Goal: Task Accomplishment & Management: Use online tool/utility

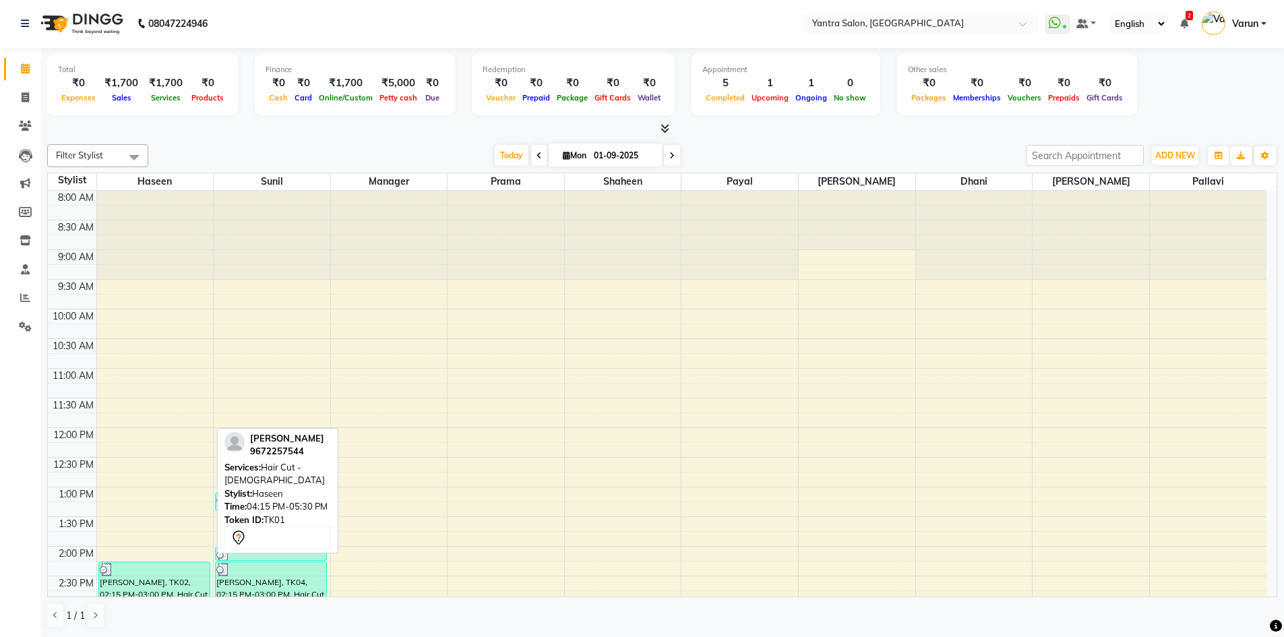
scroll to position [230, 0]
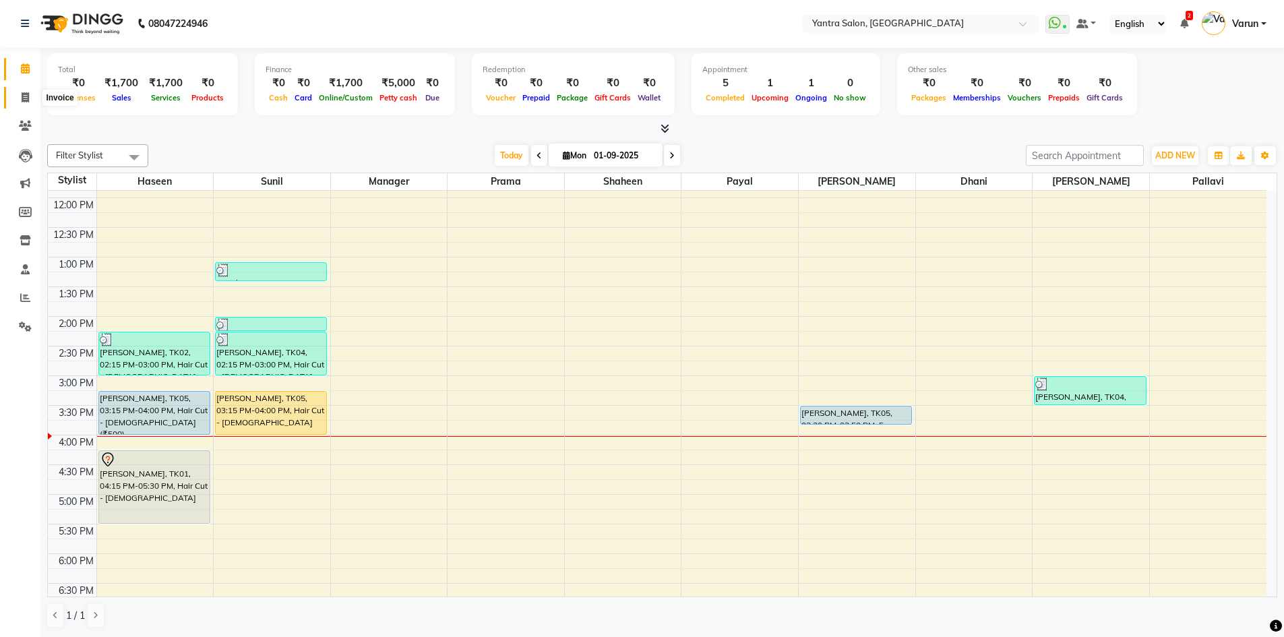
click at [22, 102] on icon at bounding box center [25, 97] width 7 height 10
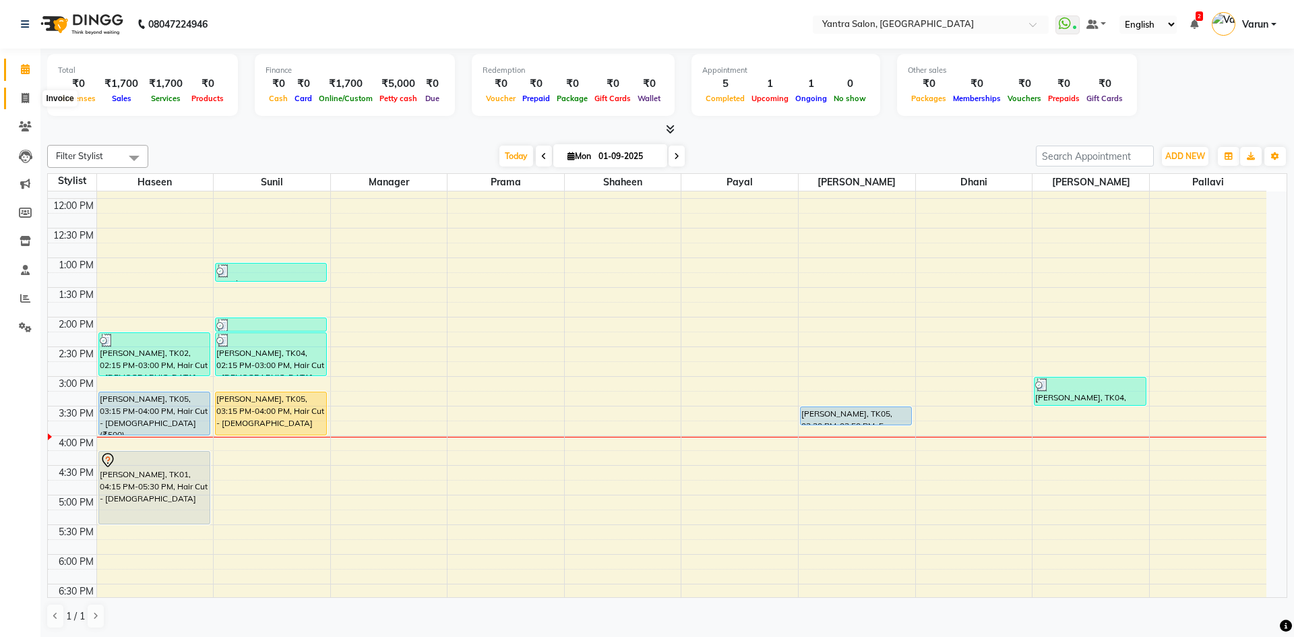
select select "6253"
select select "service"
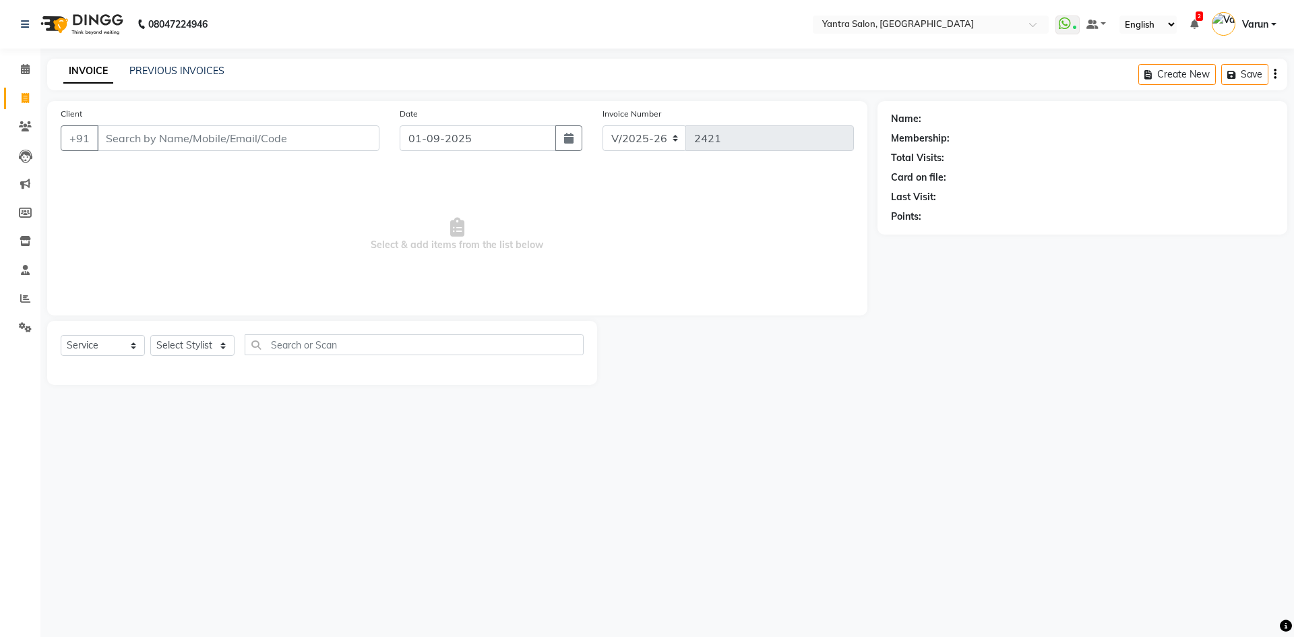
click at [131, 150] on input "Client" at bounding box center [238, 138] width 282 height 26
type input "9468725841"
click at [369, 149] on button "Add Client" at bounding box center [344, 138] width 69 height 26
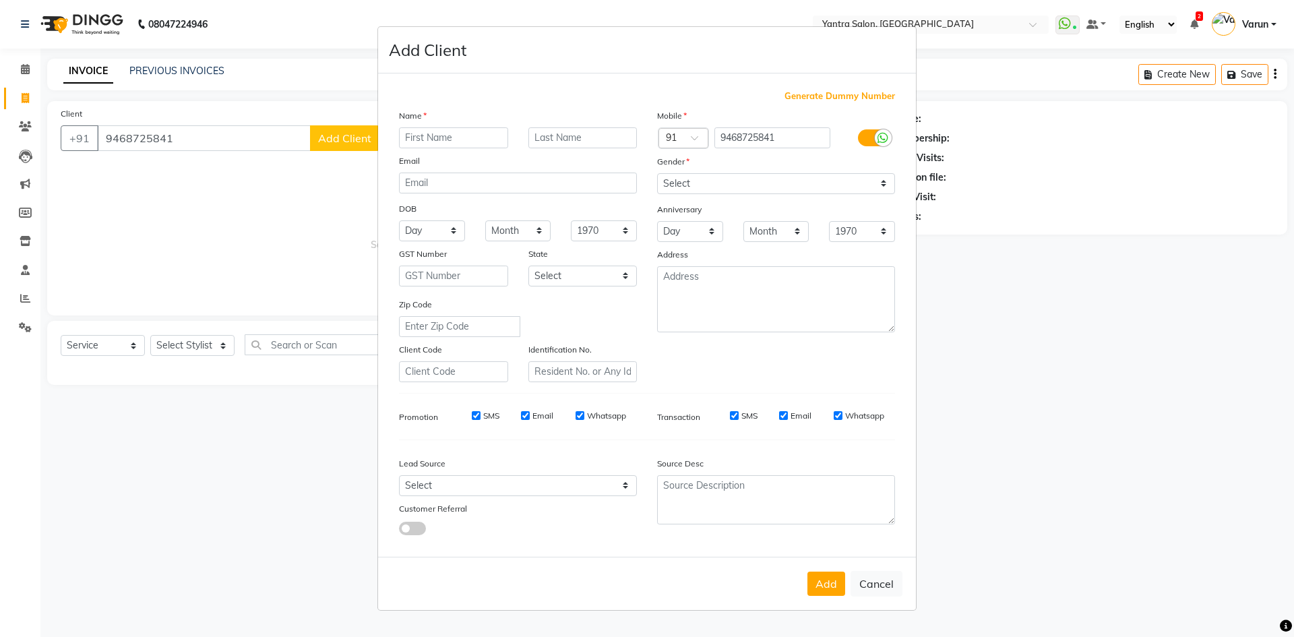
click at [410, 142] on input "text" at bounding box center [453, 137] width 109 height 21
type input "Megha"
click at [684, 187] on select "Select [DEMOGRAPHIC_DATA] [DEMOGRAPHIC_DATA] Other Prefer Not To Say" at bounding box center [776, 183] width 238 height 21
select select "[DEMOGRAPHIC_DATA]"
click at [657, 173] on select "Select [DEMOGRAPHIC_DATA] [DEMOGRAPHIC_DATA] Other Prefer Not To Say" at bounding box center [776, 183] width 238 height 21
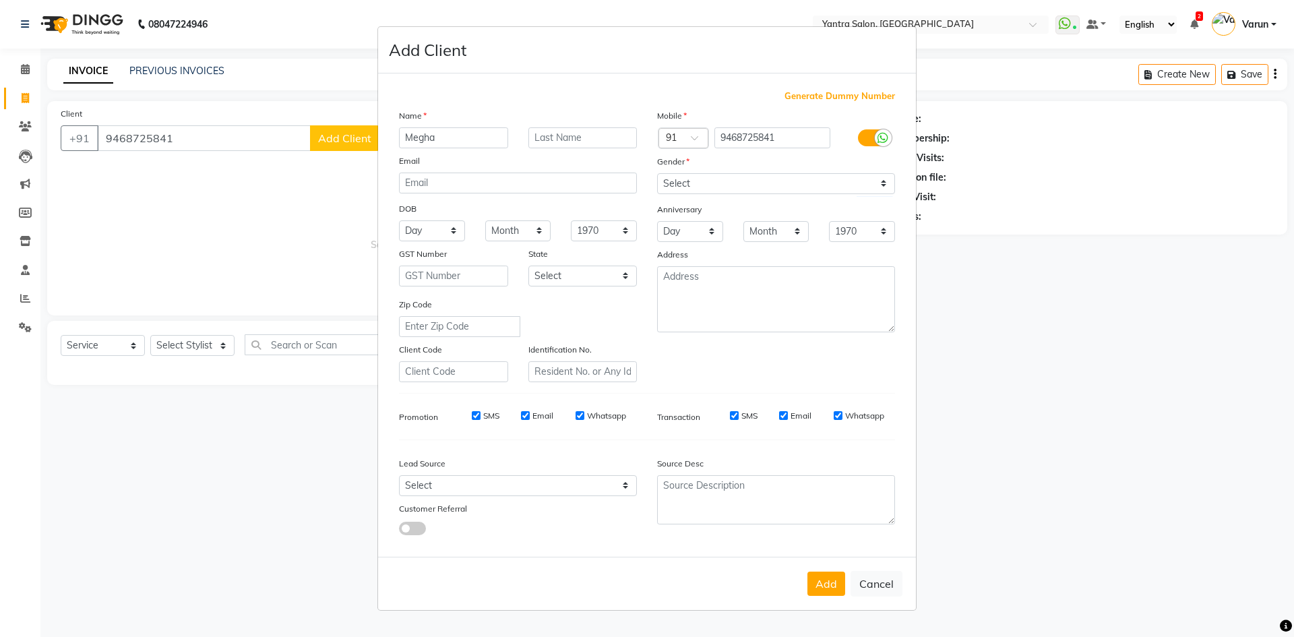
click at [476, 416] on input "SMS" at bounding box center [476, 415] width 9 height 9
checkbox input "false"
click at [735, 416] on input "SMS" at bounding box center [734, 415] width 9 height 9
checkbox input "false"
click at [834, 588] on button "Add" at bounding box center [826, 583] width 38 height 24
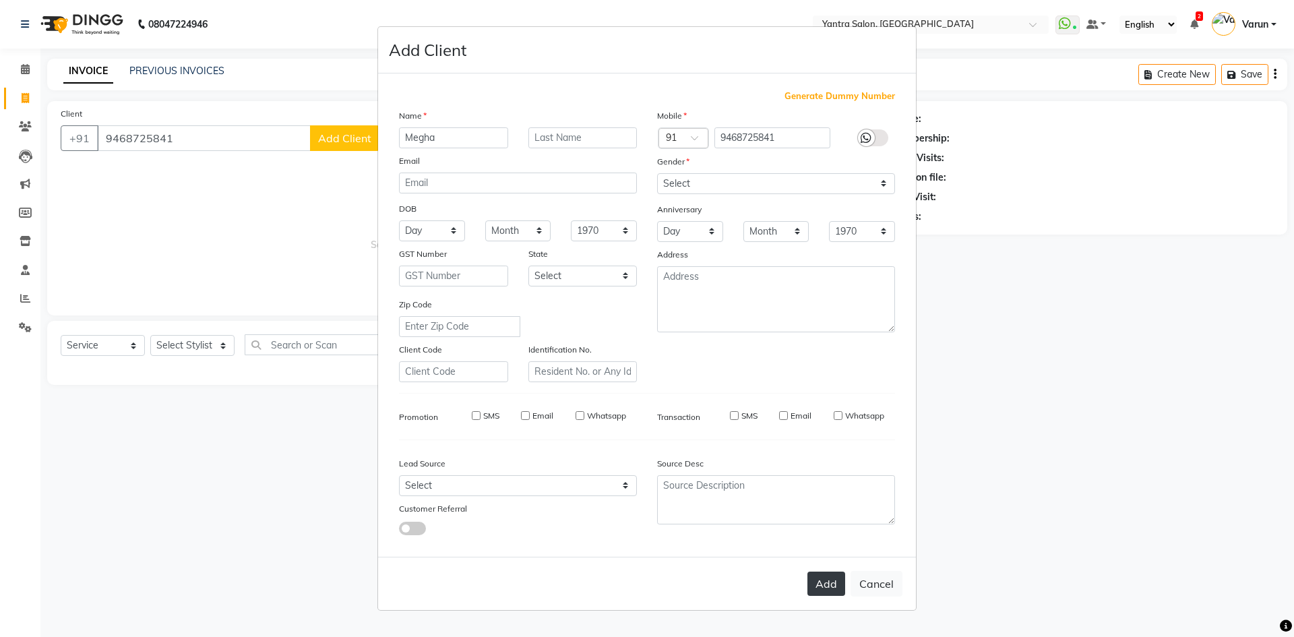
select select
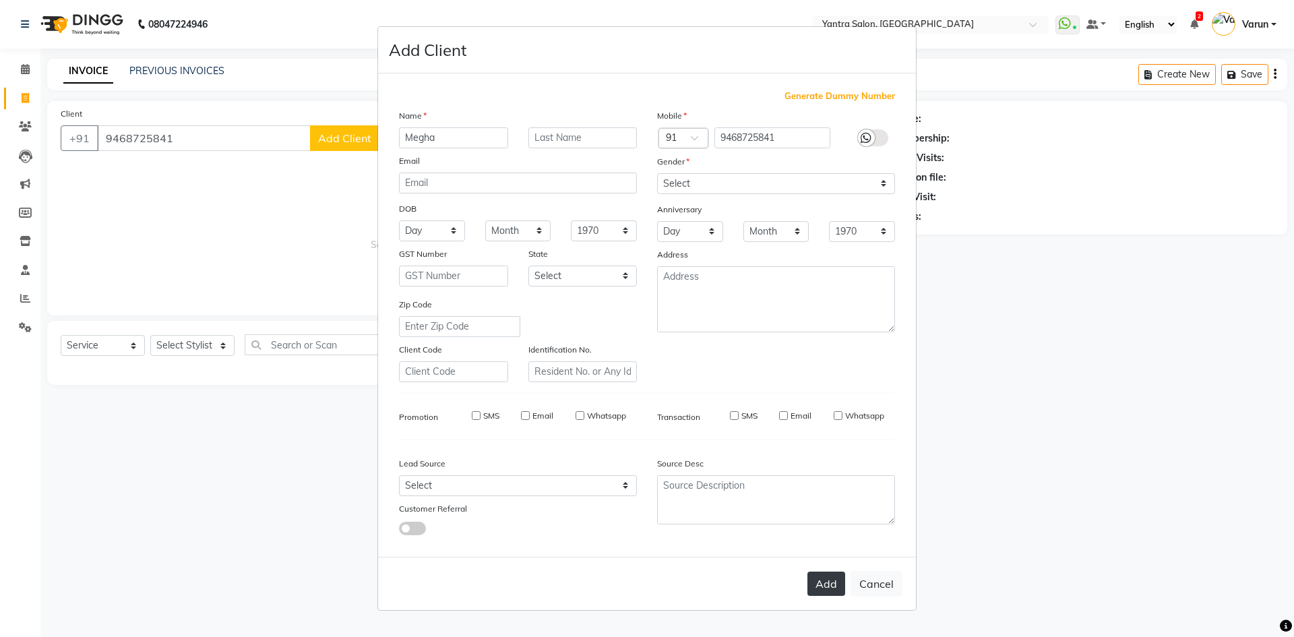
select select
checkbox input "false"
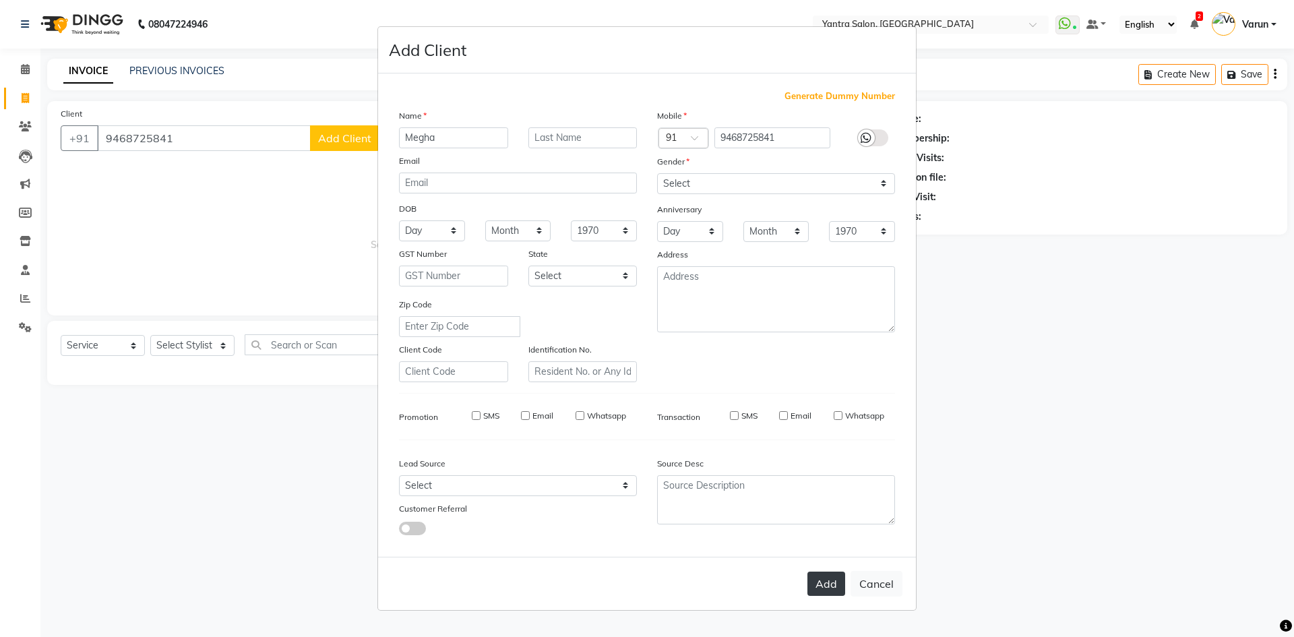
checkbox input "false"
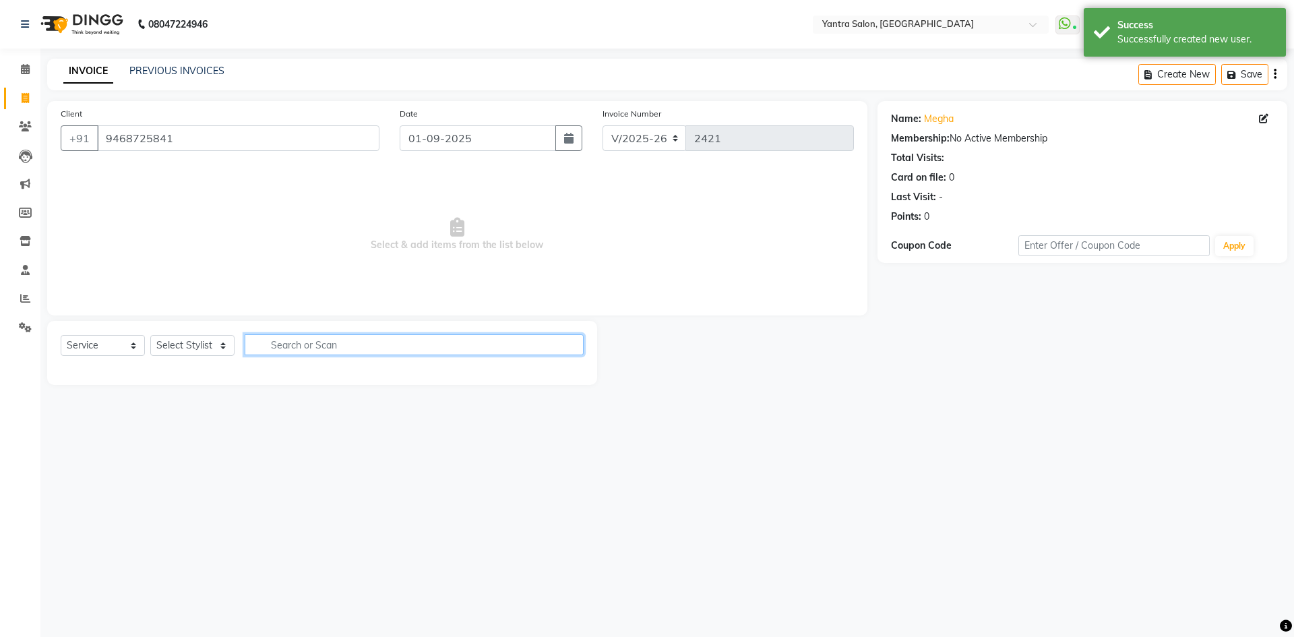
click at [268, 352] on input "text" at bounding box center [414, 344] width 339 height 21
type input "cut"
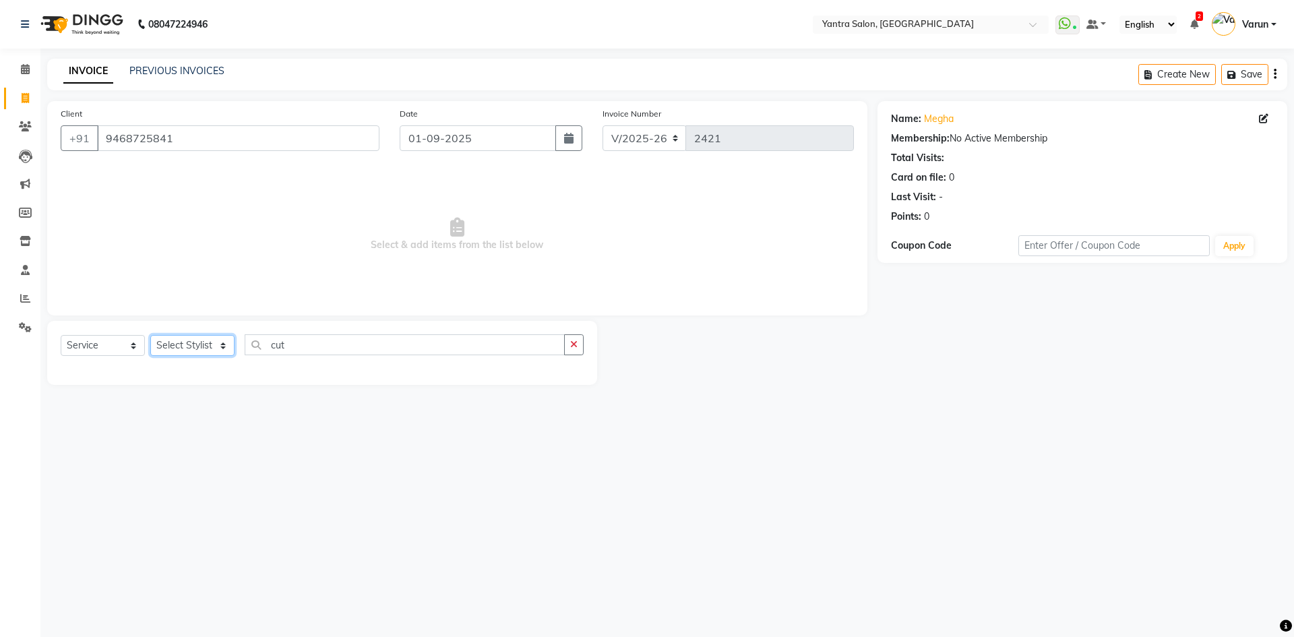
click at [168, 340] on select "Select Stylist admin [PERSON_NAME] Manager [PERSON_NAME] Prama [PERSON_NAME] [P…" at bounding box center [192, 345] width 84 height 21
select select "76999"
click at [150, 335] on select "Select Stylist admin [PERSON_NAME] Manager [PERSON_NAME] Prama [PERSON_NAME] [P…" at bounding box center [192, 345] width 84 height 21
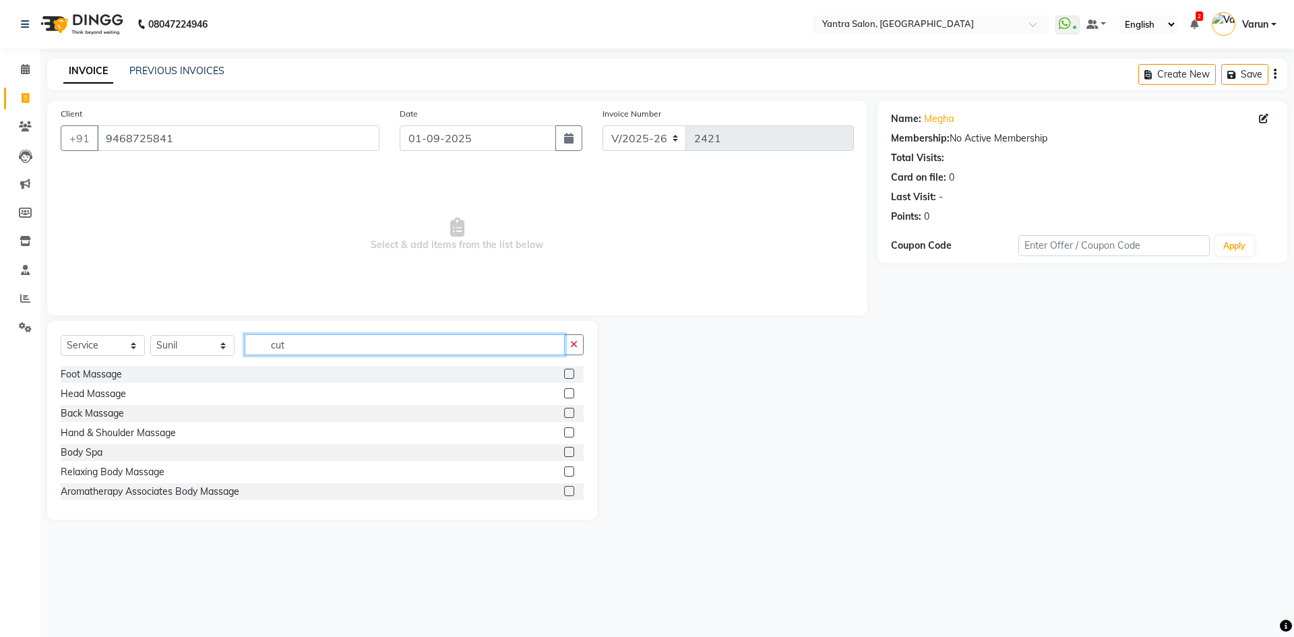
click at [289, 346] on input "cut" at bounding box center [405, 344] width 320 height 21
type input "c"
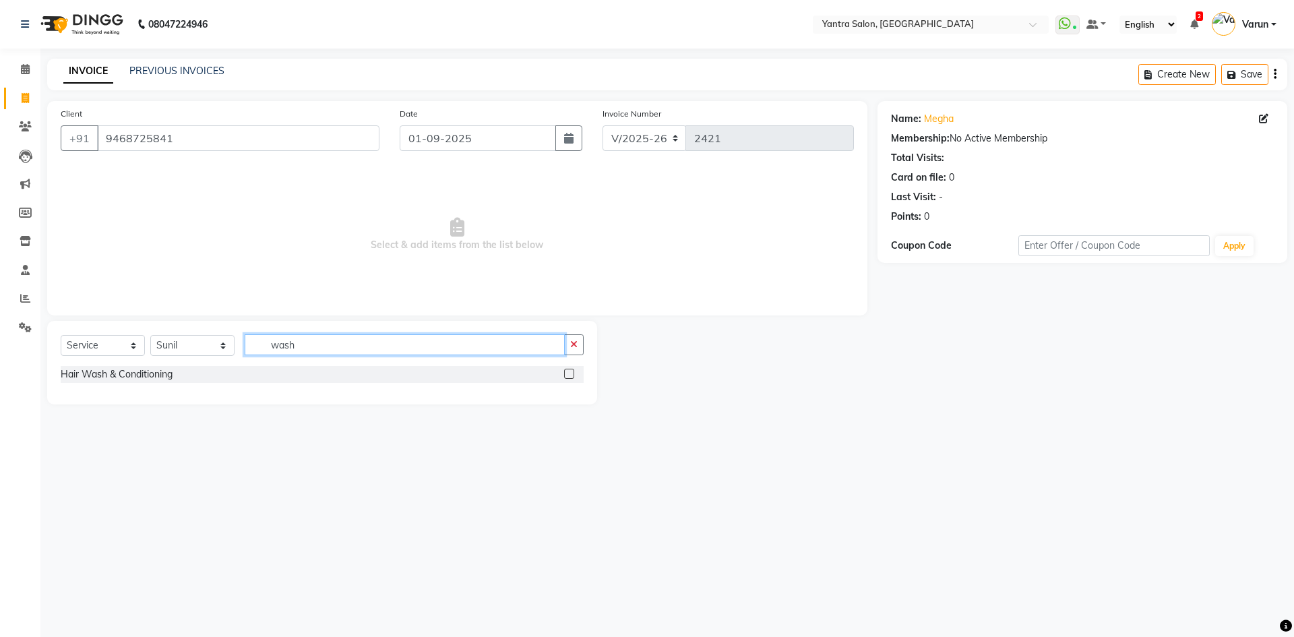
type input "wash"
click at [570, 375] on label at bounding box center [569, 374] width 10 height 10
click at [570, 375] on input "checkbox" at bounding box center [568, 374] width 9 height 9
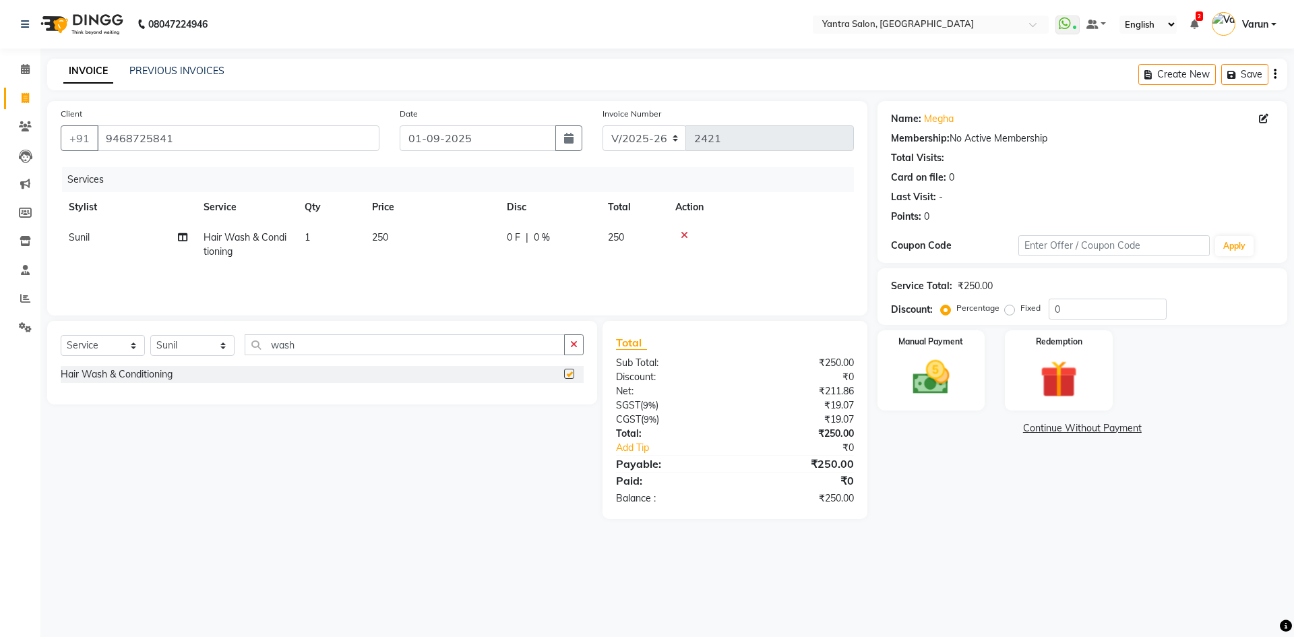
checkbox input "false"
click at [396, 233] on td "250" at bounding box center [431, 244] width 135 height 44
select select "76999"
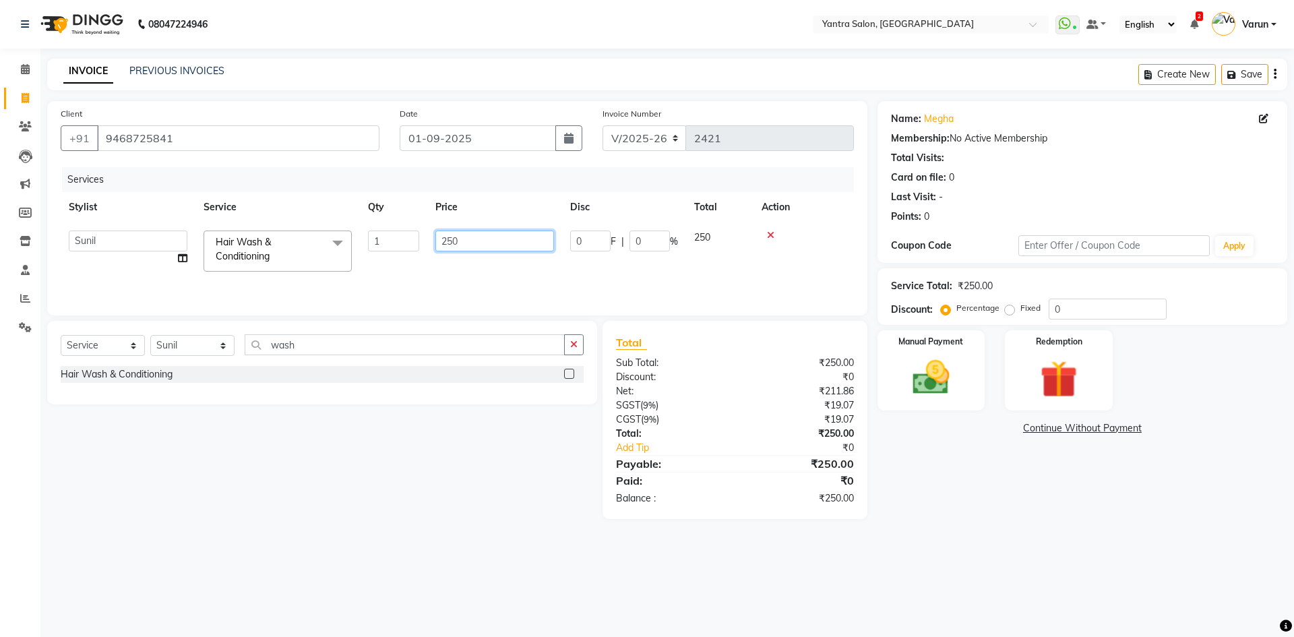
click at [462, 245] on input "250" at bounding box center [494, 240] width 119 height 21
type input "2"
type input "300"
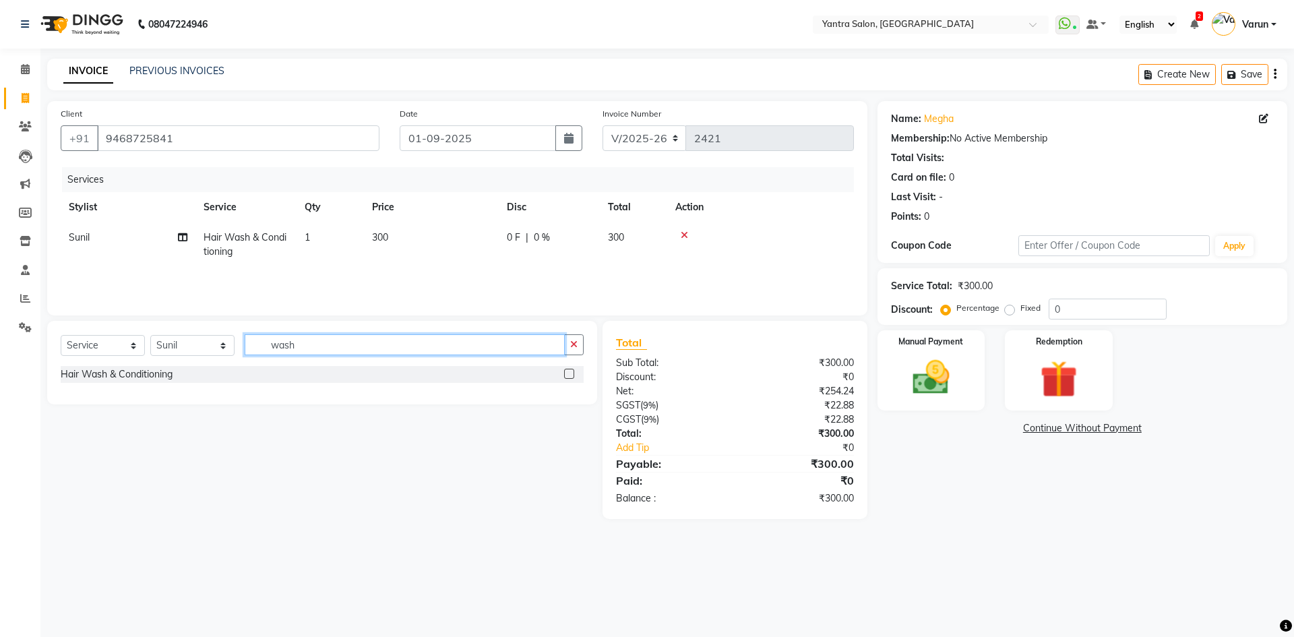
click at [301, 344] on input "wash" at bounding box center [405, 344] width 320 height 21
type input "w"
type input "cut"
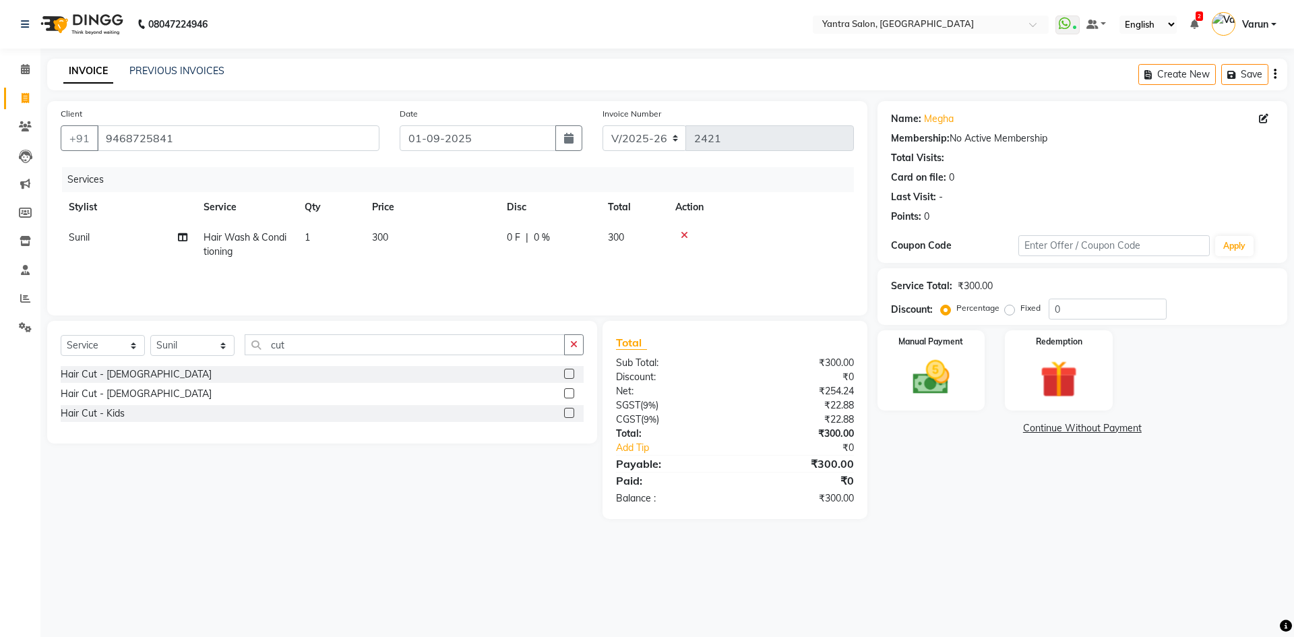
click at [572, 375] on label at bounding box center [569, 374] width 10 height 10
click at [572, 375] on input "checkbox" at bounding box center [568, 374] width 9 height 9
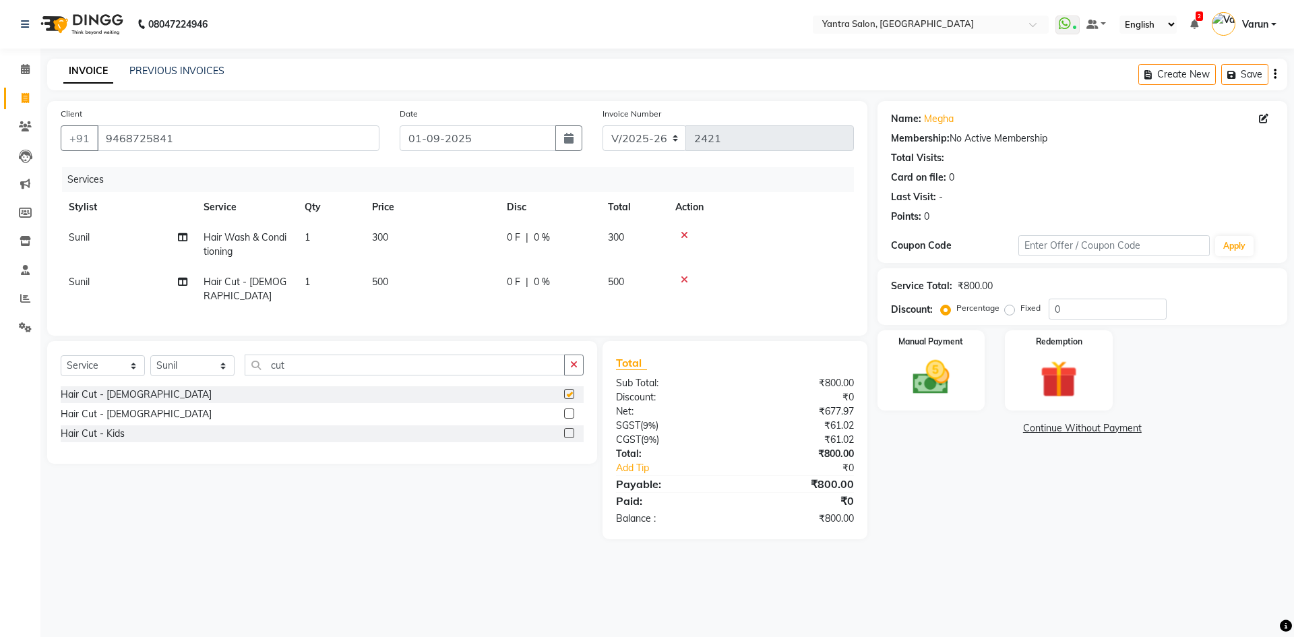
checkbox input "false"
click at [375, 281] on span "500" at bounding box center [380, 282] width 16 height 12
select select "76999"
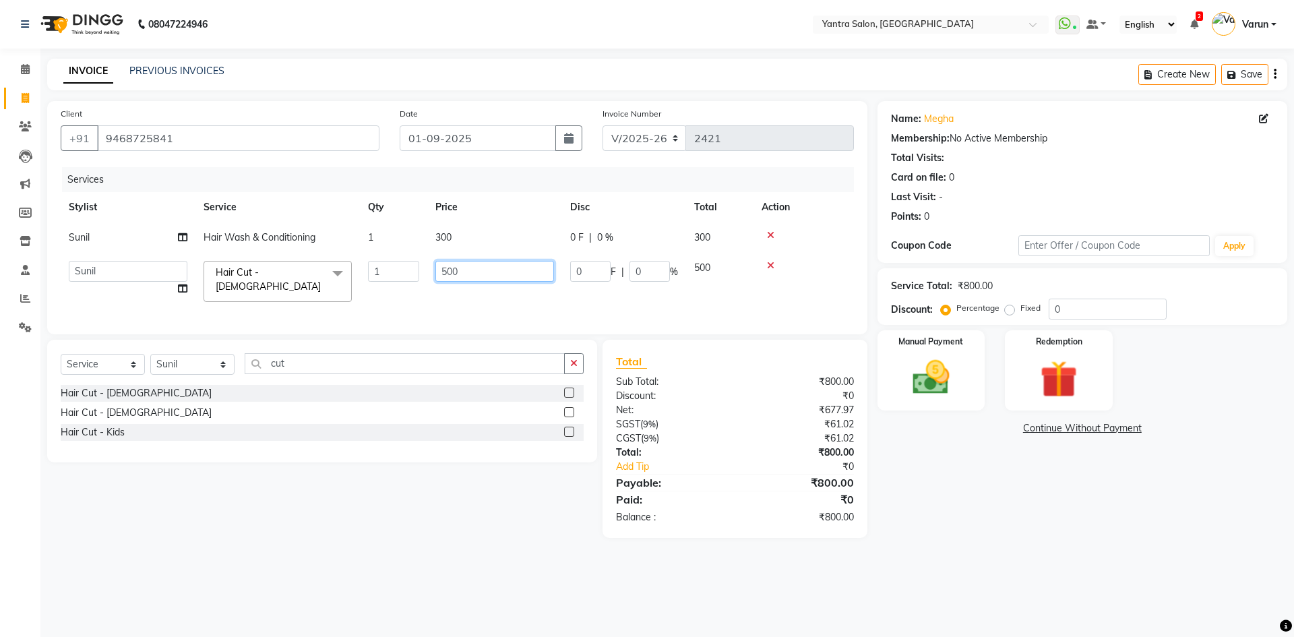
click at [449, 273] on input "500" at bounding box center [494, 271] width 119 height 21
type input "600"
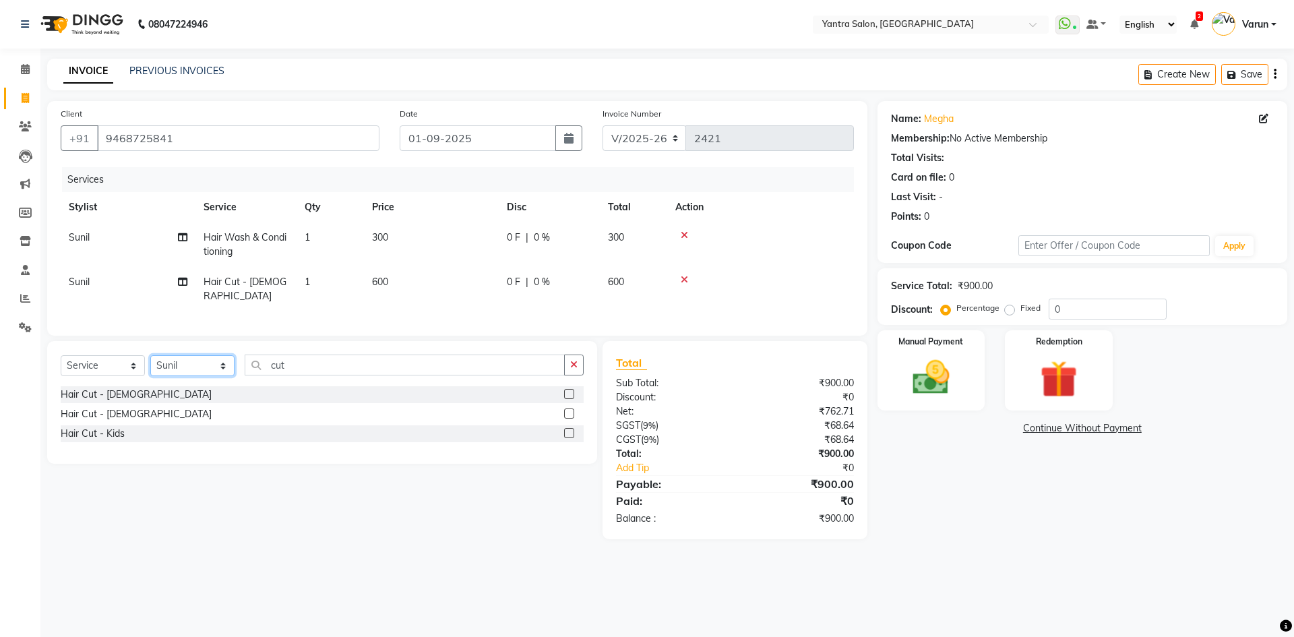
click at [209, 376] on div "Select Service Product Membership Package Voucher Prepaid Gift Card Select Styl…" at bounding box center [322, 370] width 523 height 32
select select "46214"
click at [150, 355] on select "Select Stylist admin [PERSON_NAME] Manager [PERSON_NAME] Prama [PERSON_NAME] [P…" at bounding box center [192, 365] width 84 height 21
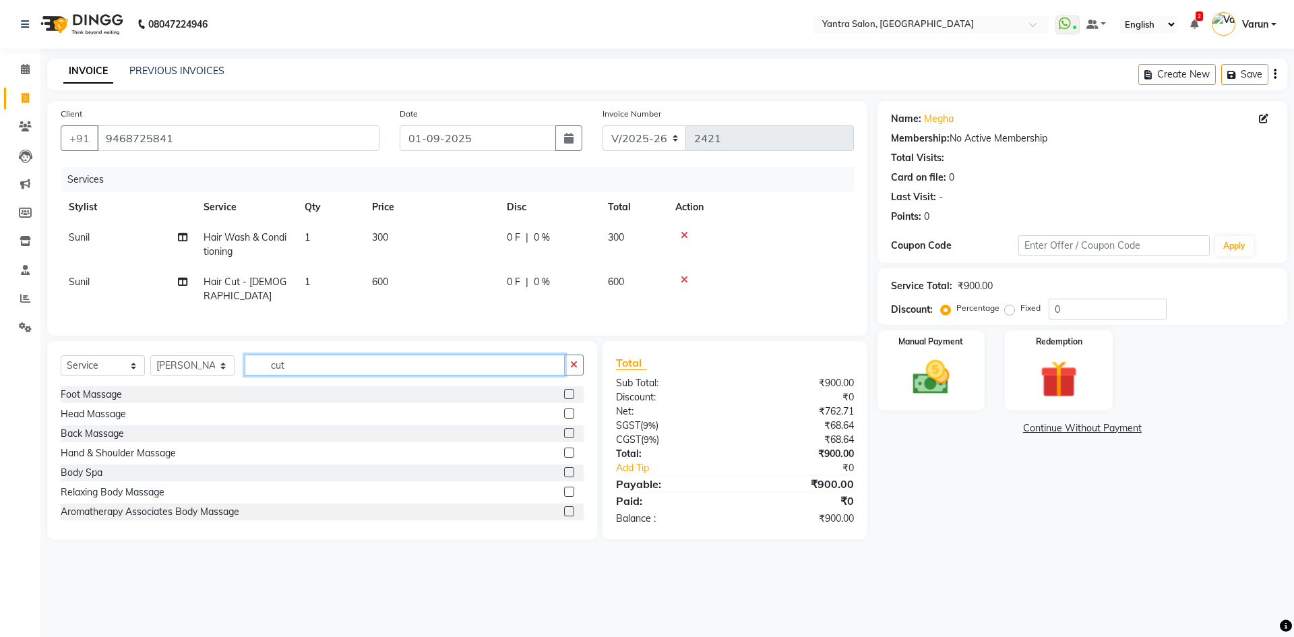
click at [292, 365] on input "cut" at bounding box center [405, 364] width 320 height 21
type input "c"
type input "wax"
click at [564, 413] on label at bounding box center [569, 413] width 10 height 10
click at [564, 413] on input "checkbox" at bounding box center [568, 414] width 9 height 9
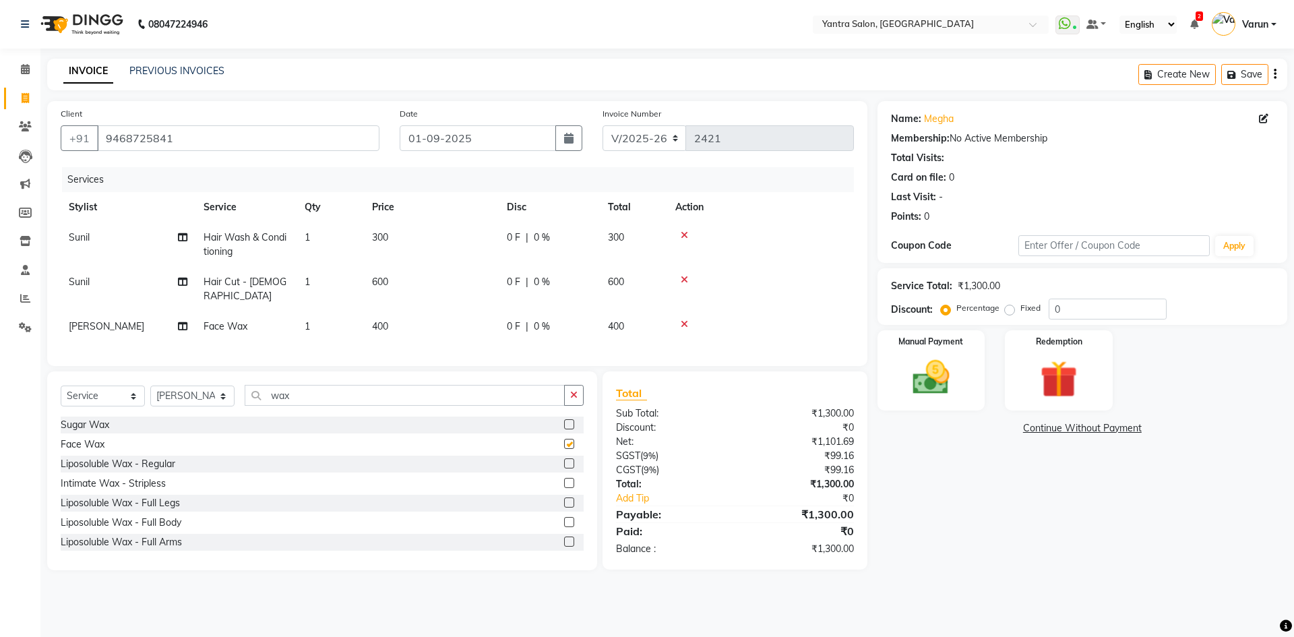
checkbox input "false"
click at [376, 320] on span "400" at bounding box center [380, 326] width 16 height 12
select select "46214"
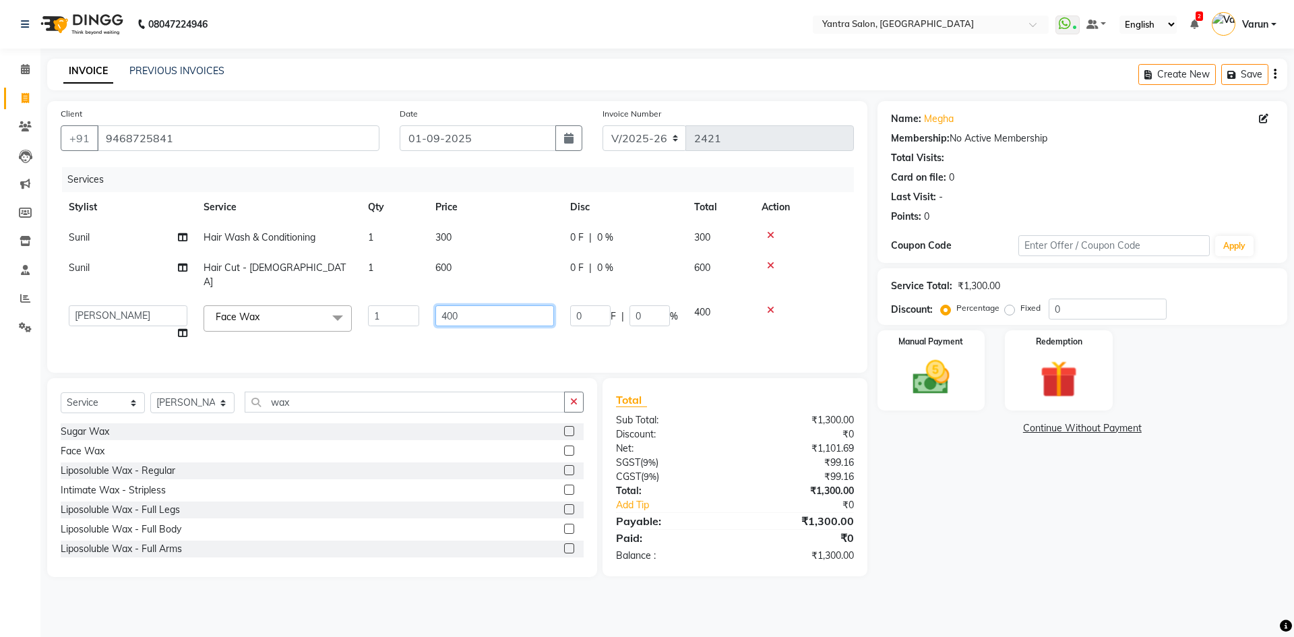
click at [446, 305] on input "400" at bounding box center [494, 315] width 119 height 21
type input "200"
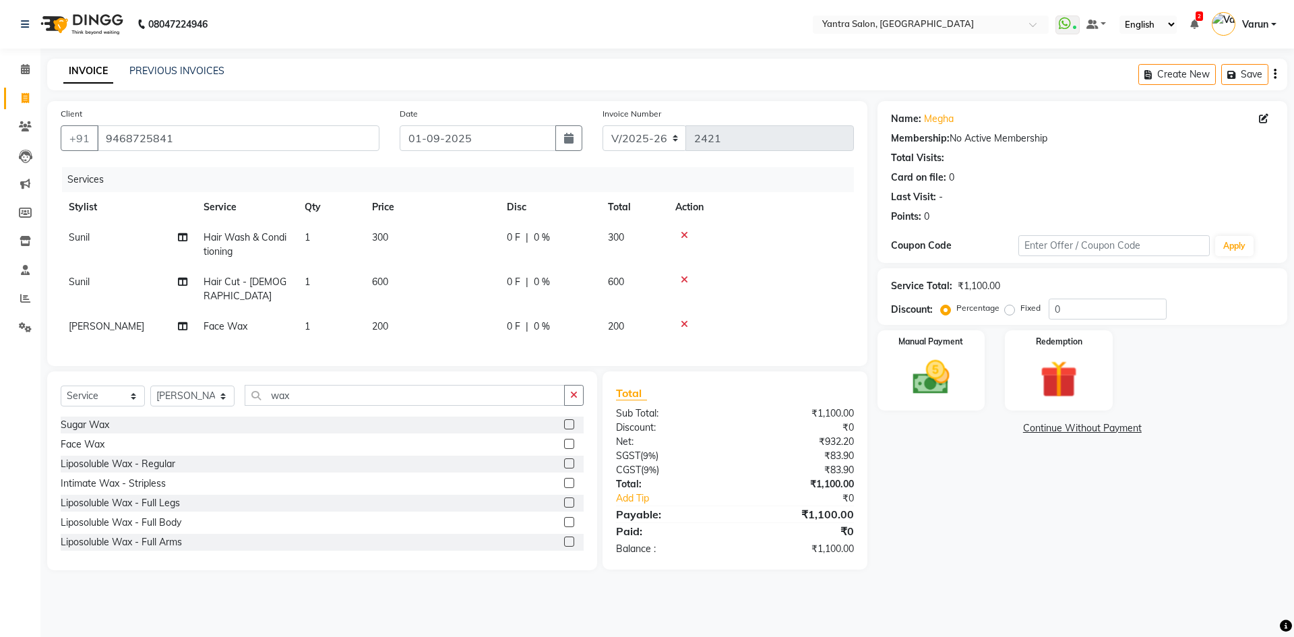
click at [771, 297] on tbody "Sunil Hair Wash & Conditioning 1 300 0 F | 0 % 300 Sunil Hair Cut - [DEMOGRAPHI…" at bounding box center [457, 281] width 793 height 119
click at [929, 387] on img at bounding box center [931, 377] width 63 height 44
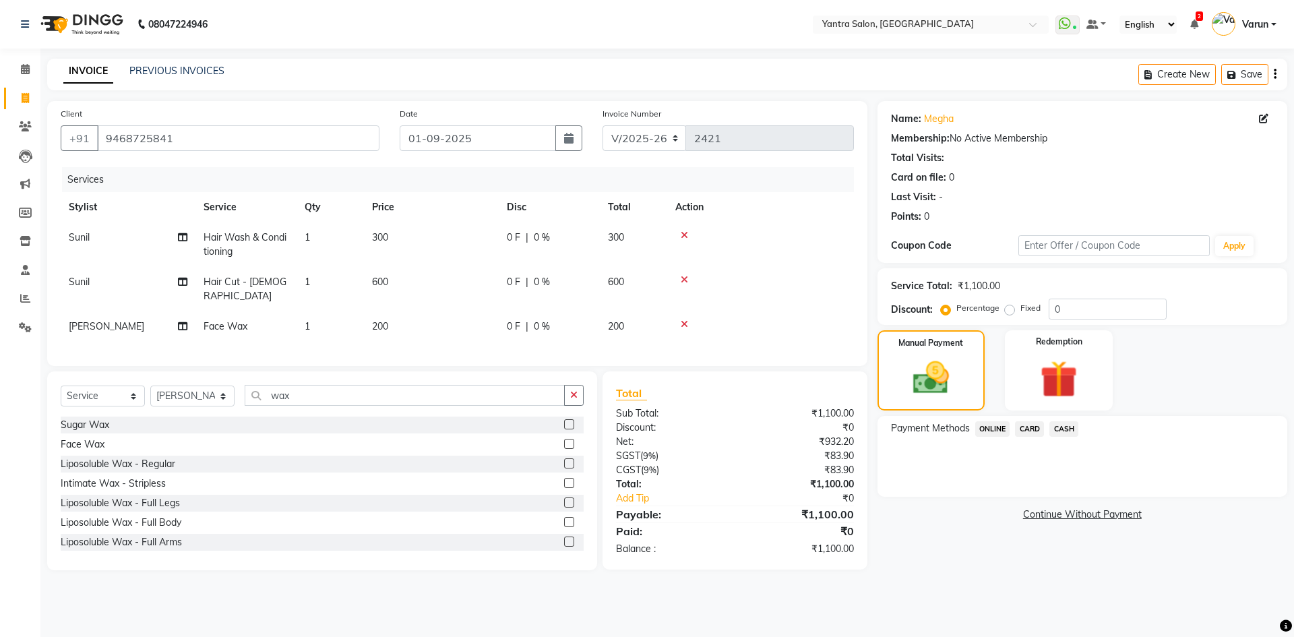
click at [1070, 433] on span "CASH" at bounding box center [1063, 428] width 29 height 15
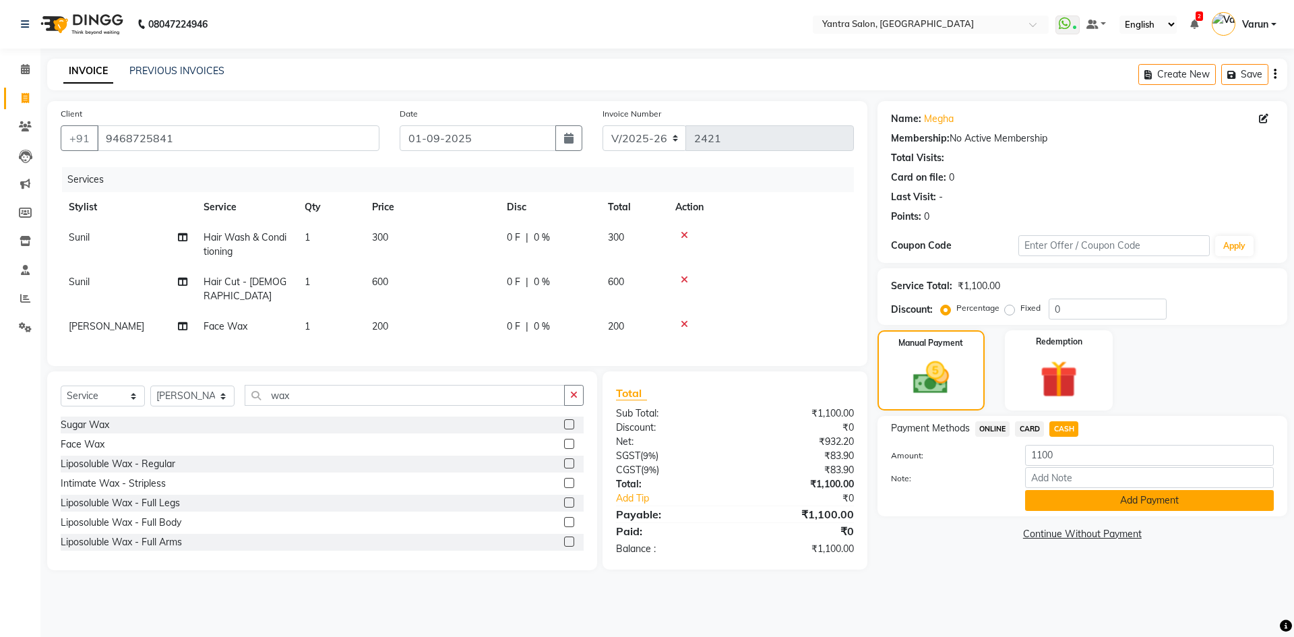
click at [1062, 505] on button "Add Payment" at bounding box center [1149, 500] width 249 height 21
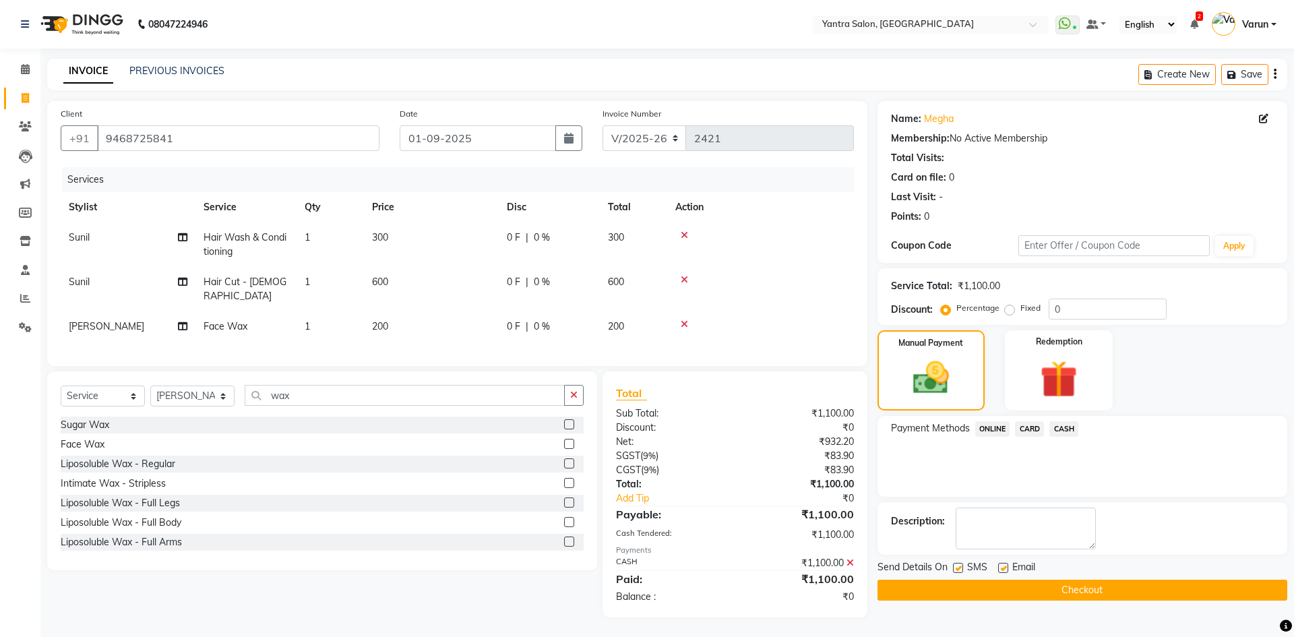
click at [988, 592] on button "Checkout" at bounding box center [1082, 590] width 410 height 21
click at [996, 596] on button "Checkout" at bounding box center [1082, 590] width 410 height 21
click at [1064, 428] on span "CASH" at bounding box center [1063, 428] width 29 height 15
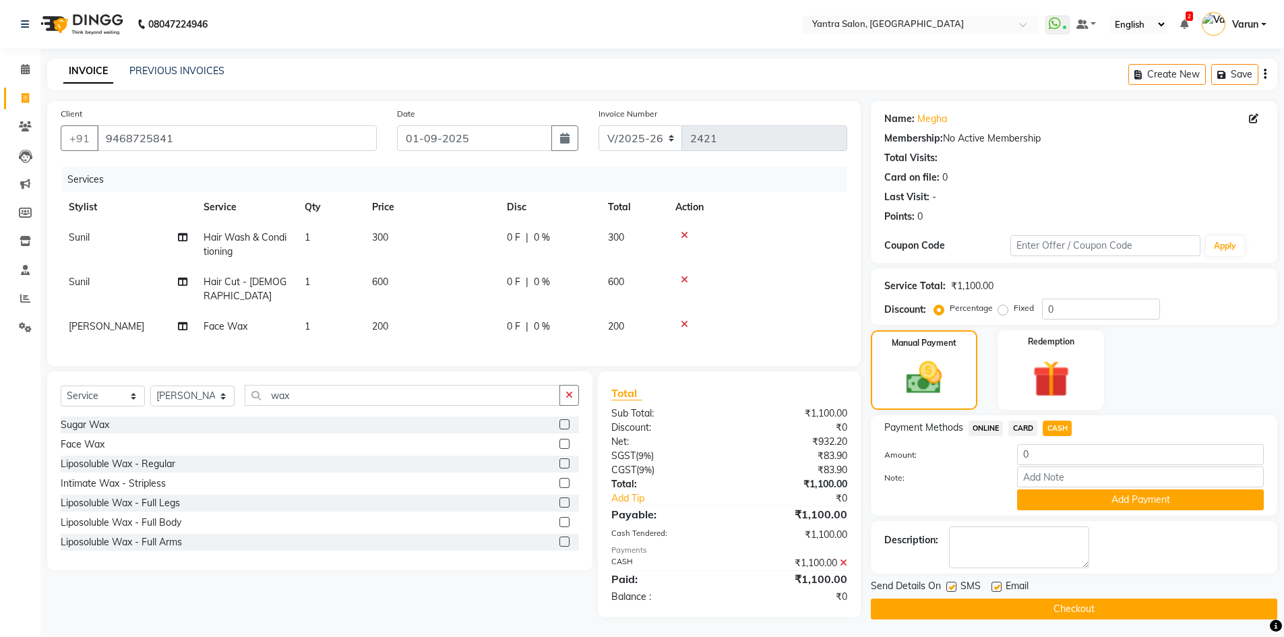
click at [979, 615] on button "Checkout" at bounding box center [1074, 608] width 406 height 21
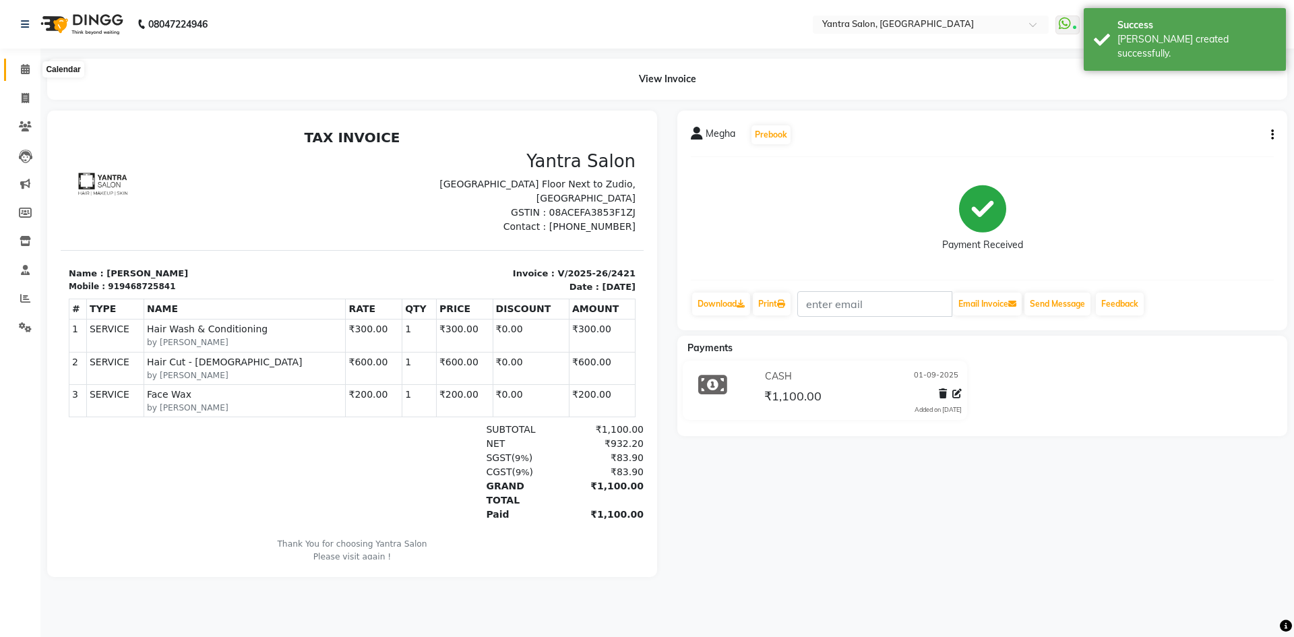
click at [22, 74] on span at bounding box center [25, 69] width 24 height 15
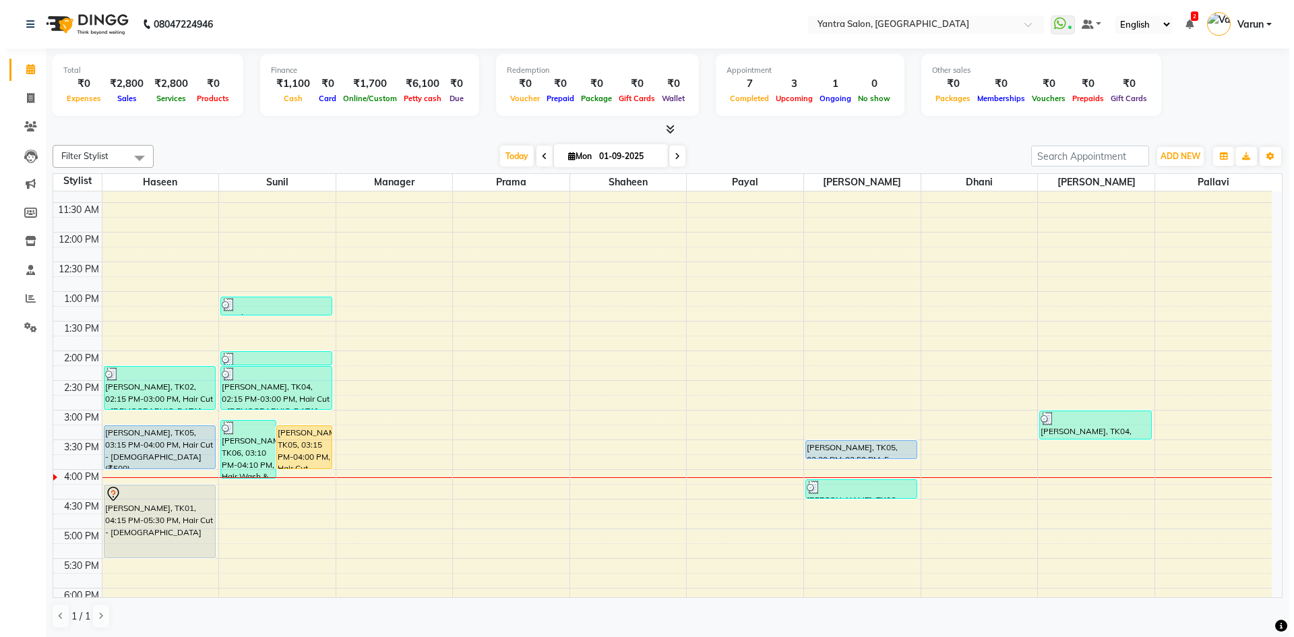
scroll to position [207, 0]
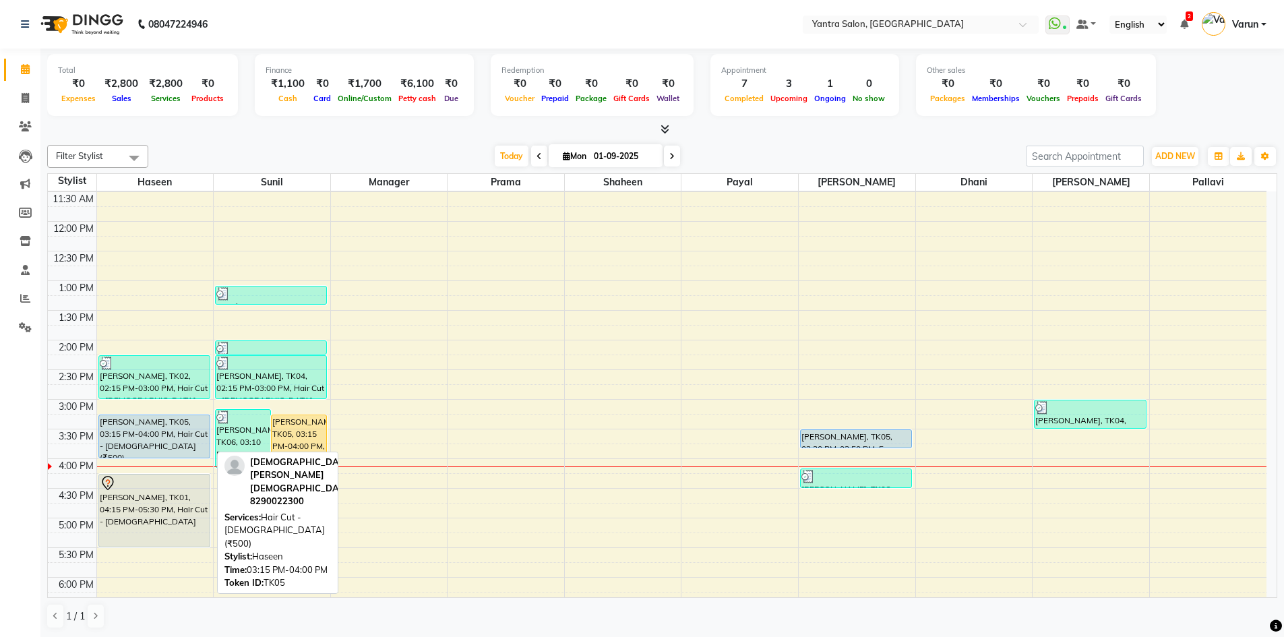
click at [148, 453] on div "[PERSON_NAME], TK05, 03:15 PM-04:00 PM, Hair Cut - [DEMOGRAPHIC_DATA] (₹500)" at bounding box center [154, 436] width 111 height 42
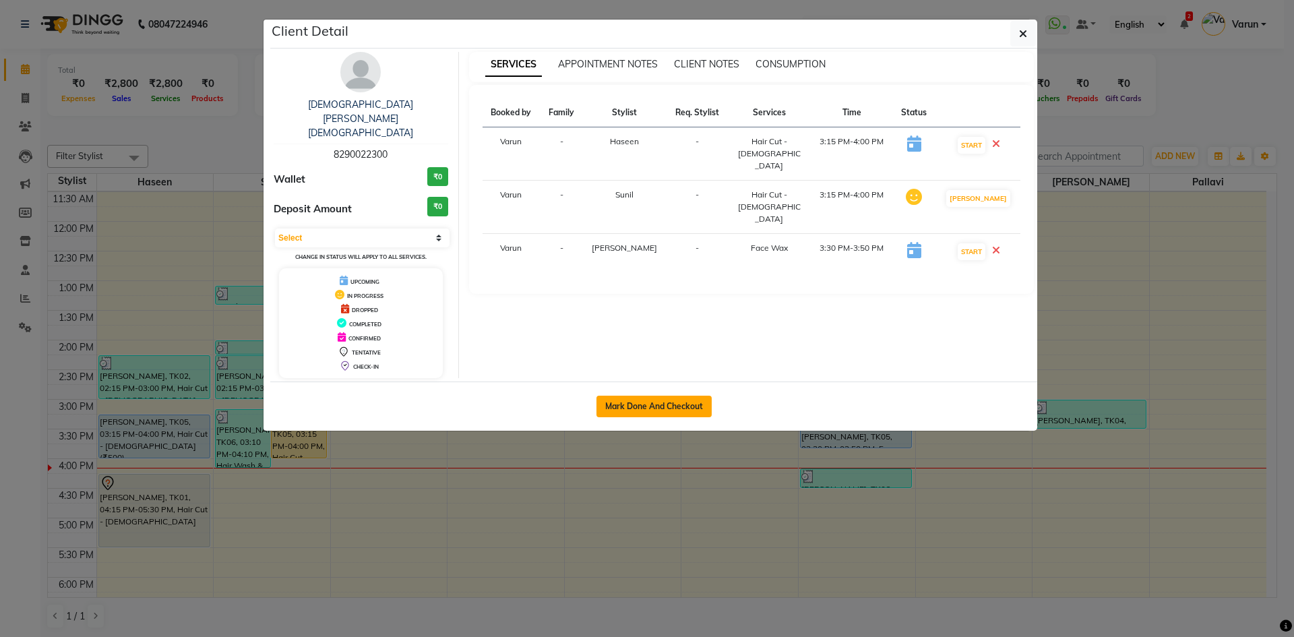
click at [684, 396] on button "Mark Done And Checkout" at bounding box center [653, 407] width 115 height 22
select select "service"
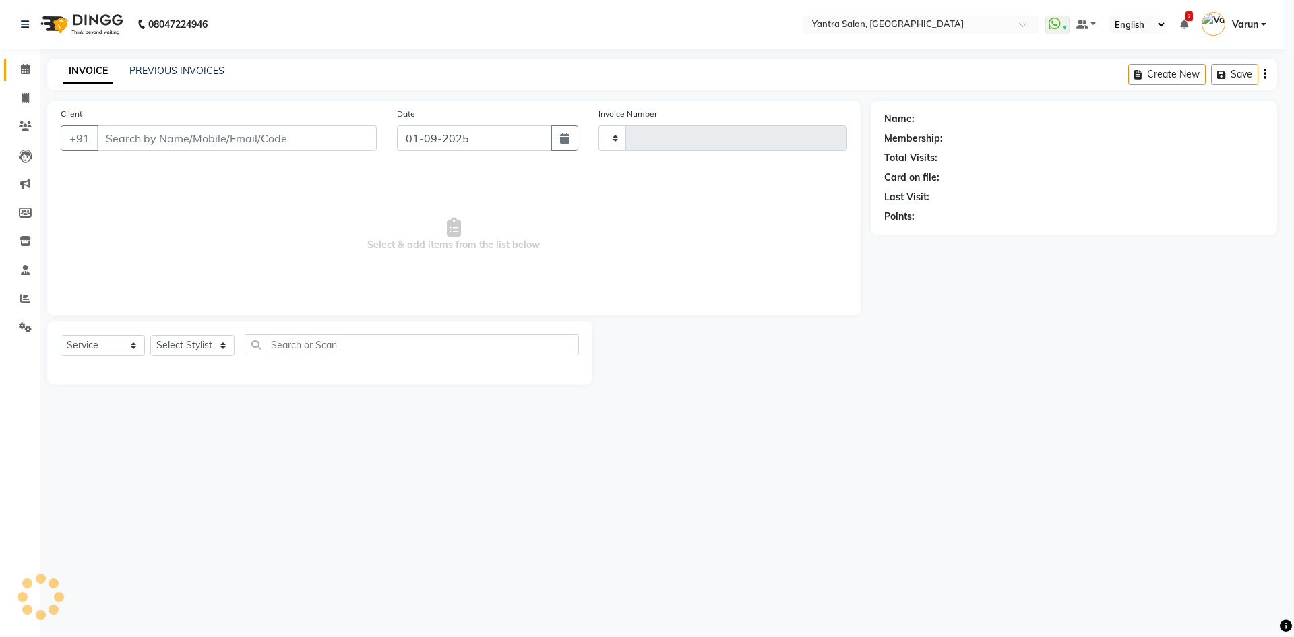
type input "2422"
select select "6253"
type input "8290022300"
select select "46214"
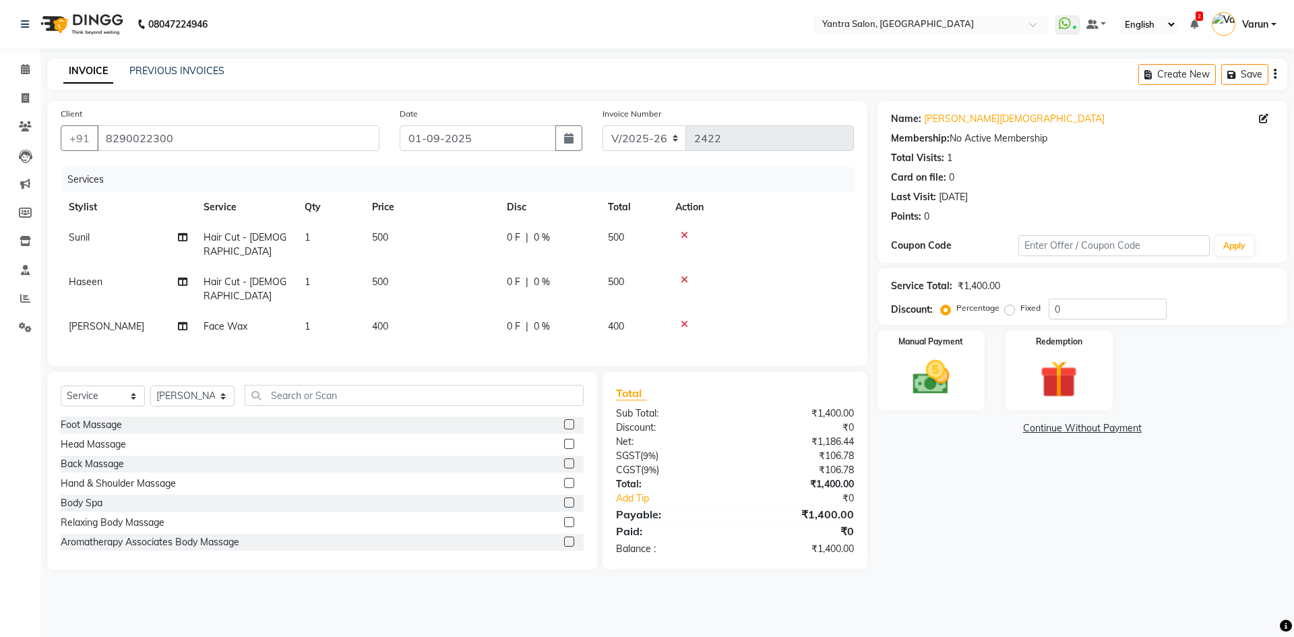
click at [379, 276] on span "500" at bounding box center [380, 282] width 16 height 12
select select "75926"
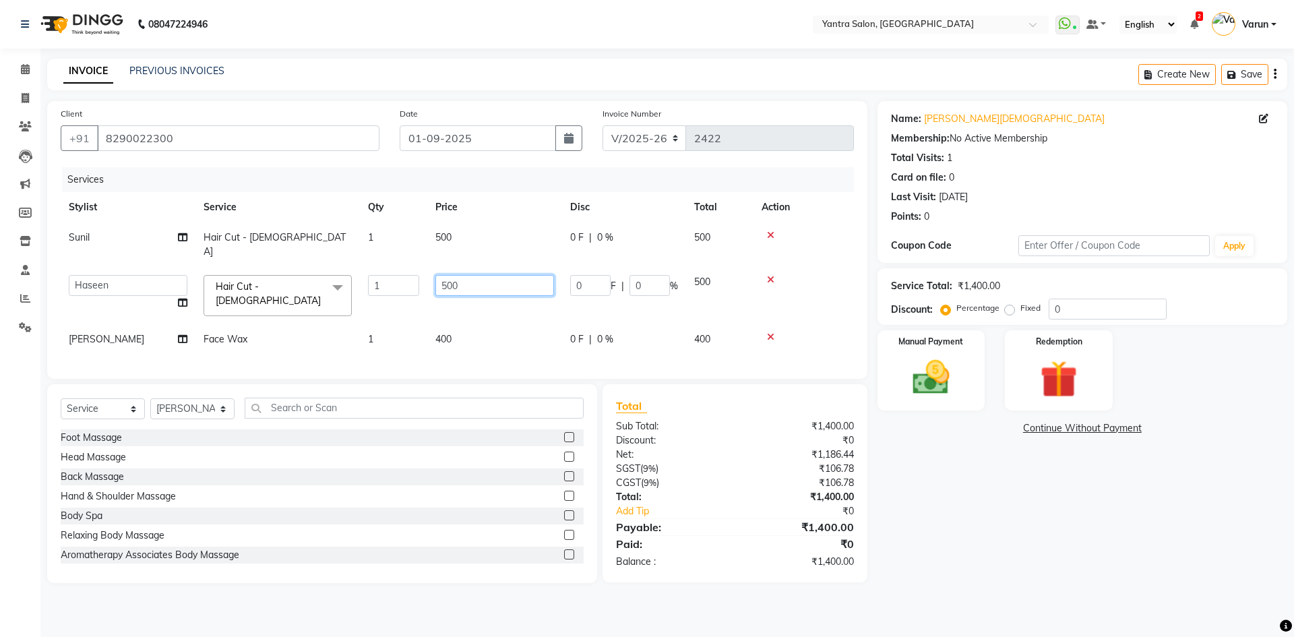
click at [460, 275] on input "500" at bounding box center [494, 285] width 119 height 21
click at [445, 275] on input "500" at bounding box center [494, 285] width 119 height 21
type input "600"
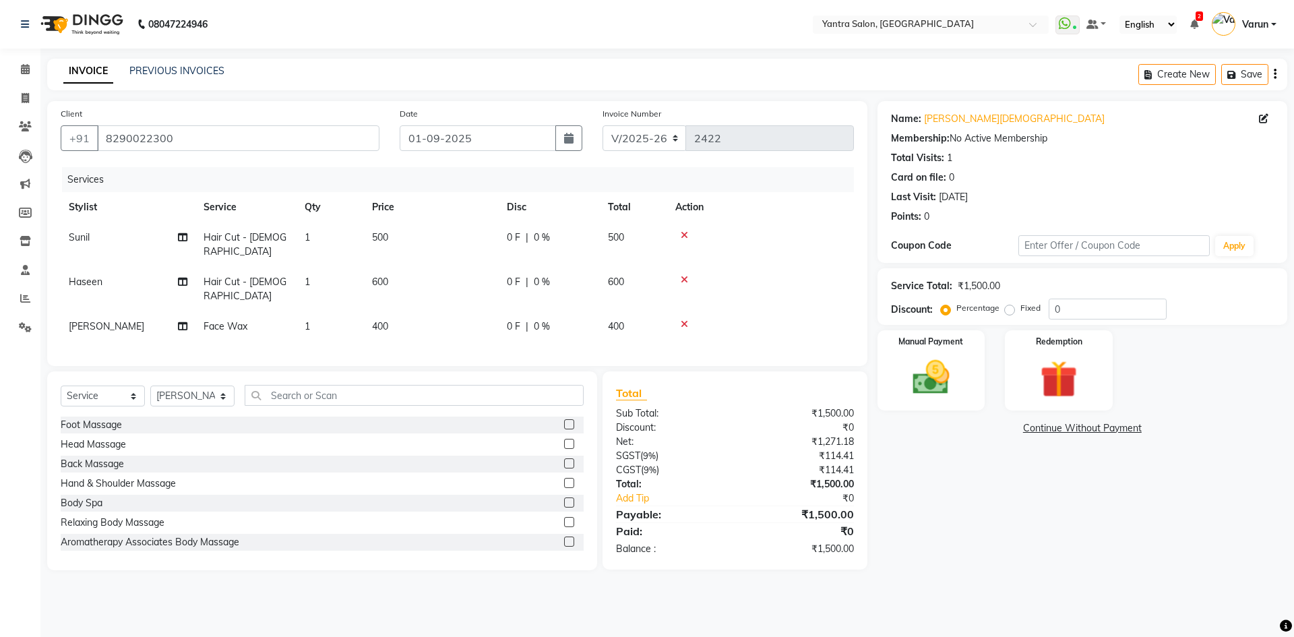
click at [447, 239] on td "500" at bounding box center [431, 244] width 135 height 44
select select "76999"
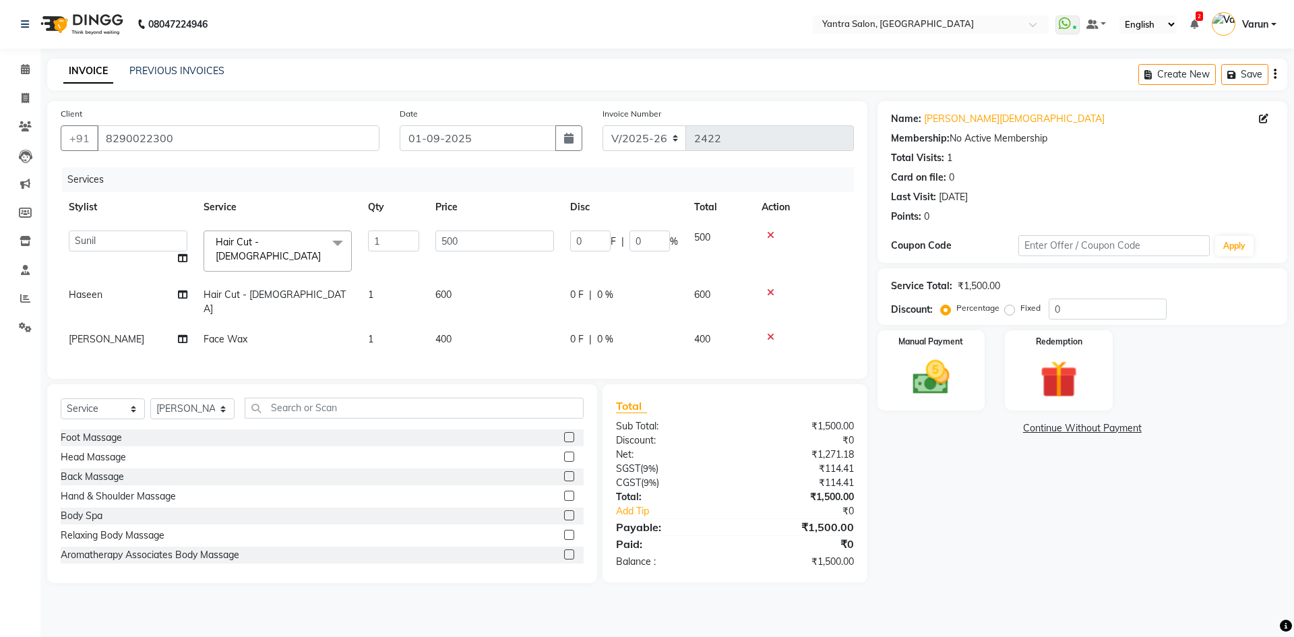
click at [769, 235] on icon at bounding box center [770, 234] width 7 height 9
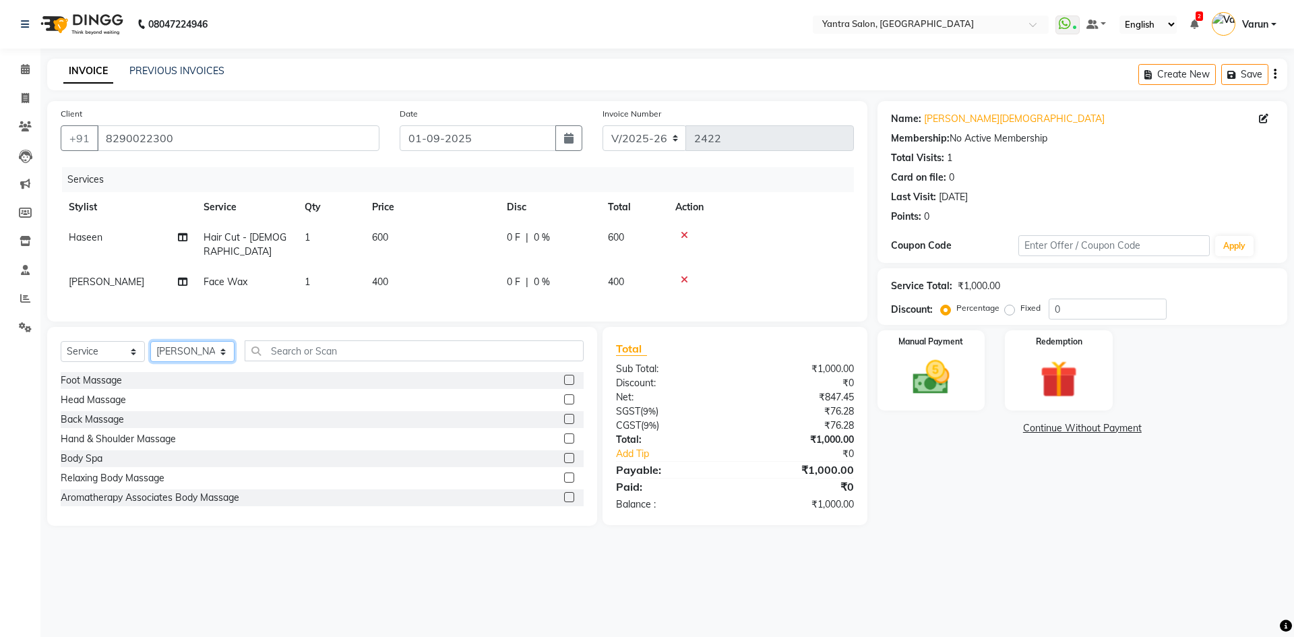
click at [186, 348] on select "Select Stylist admin [PERSON_NAME] Manager [PERSON_NAME] Prama [PERSON_NAME] [P…" at bounding box center [192, 351] width 84 height 21
select select "75926"
click at [150, 341] on select "Select Stylist admin [PERSON_NAME] Manager [PERSON_NAME] Prama [PERSON_NAME] [P…" at bounding box center [192, 351] width 84 height 21
click at [288, 350] on input "text" at bounding box center [414, 350] width 339 height 21
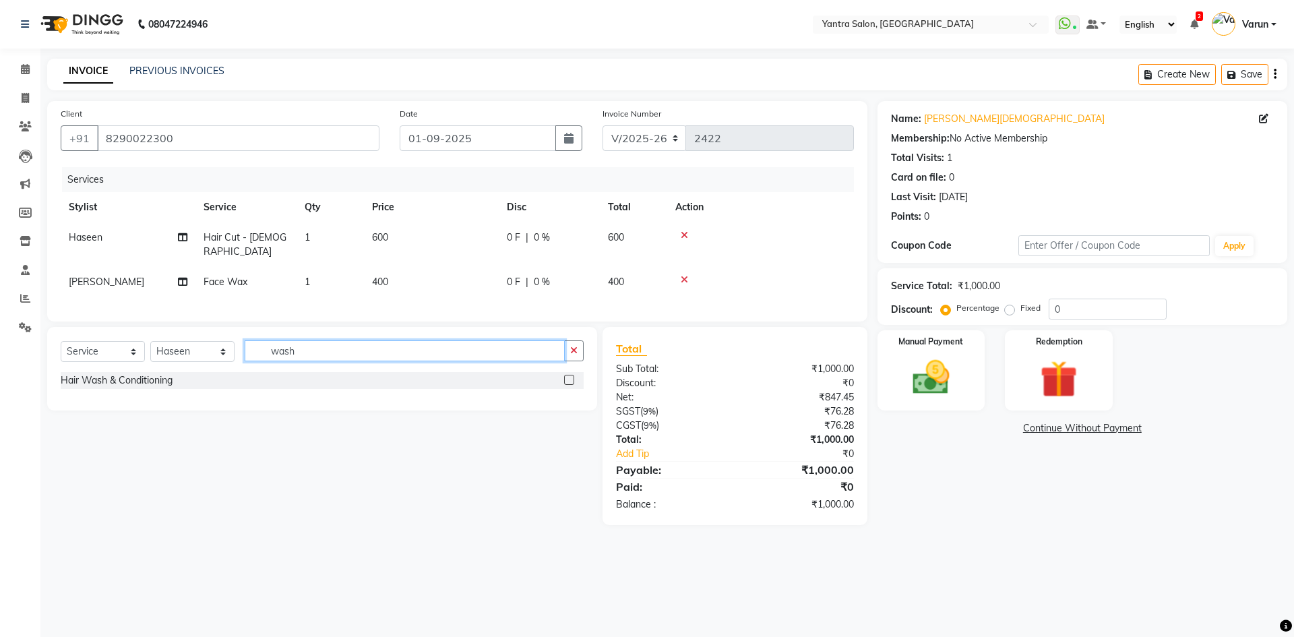
type input "wash"
click at [571, 382] on div at bounding box center [568, 382] width 9 height 14
click at [571, 377] on label at bounding box center [569, 380] width 10 height 10
click at [571, 377] on input "checkbox" at bounding box center [568, 380] width 9 height 9
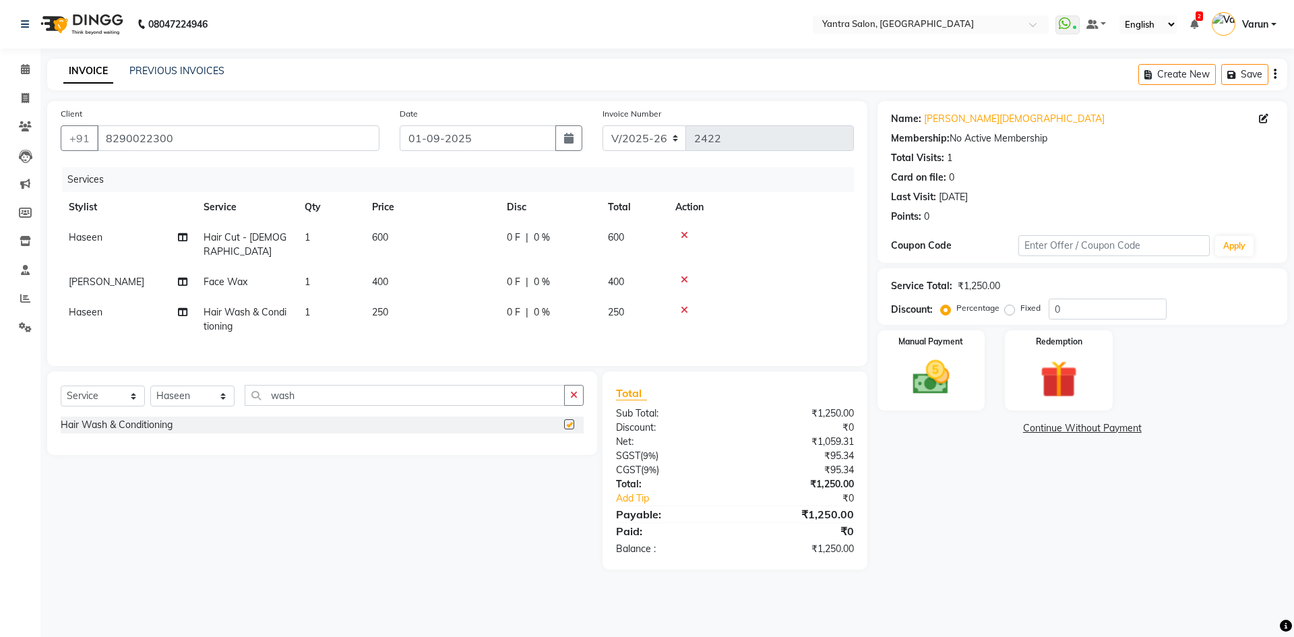
checkbox input "false"
click at [375, 306] on span "250" at bounding box center [380, 312] width 16 height 12
select select "75926"
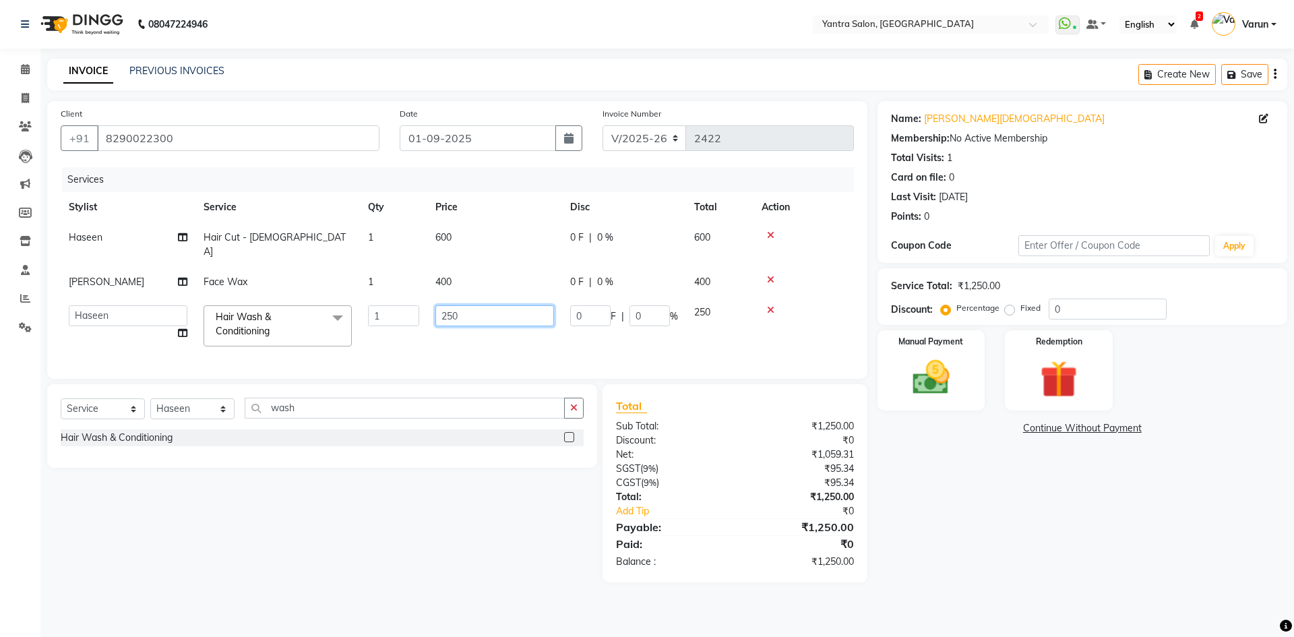
click at [447, 305] on input "250" at bounding box center [494, 315] width 119 height 21
type input "350"
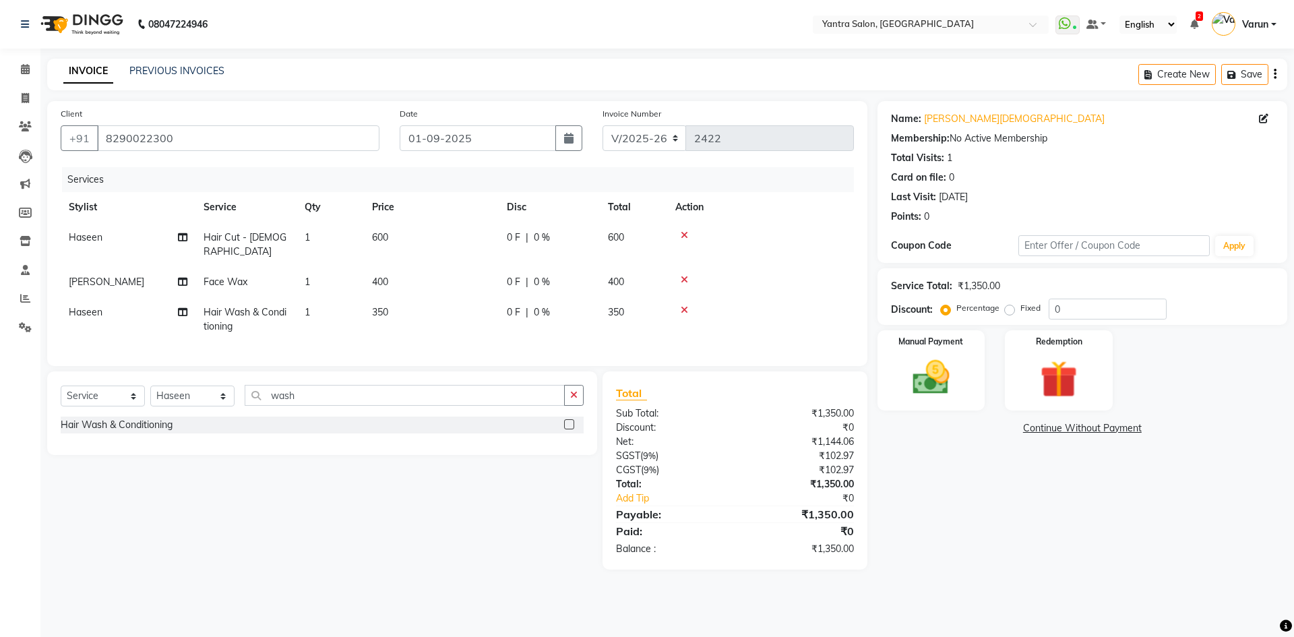
click at [84, 276] on span "[PERSON_NAME]" at bounding box center [106, 282] width 75 height 12
select select "46214"
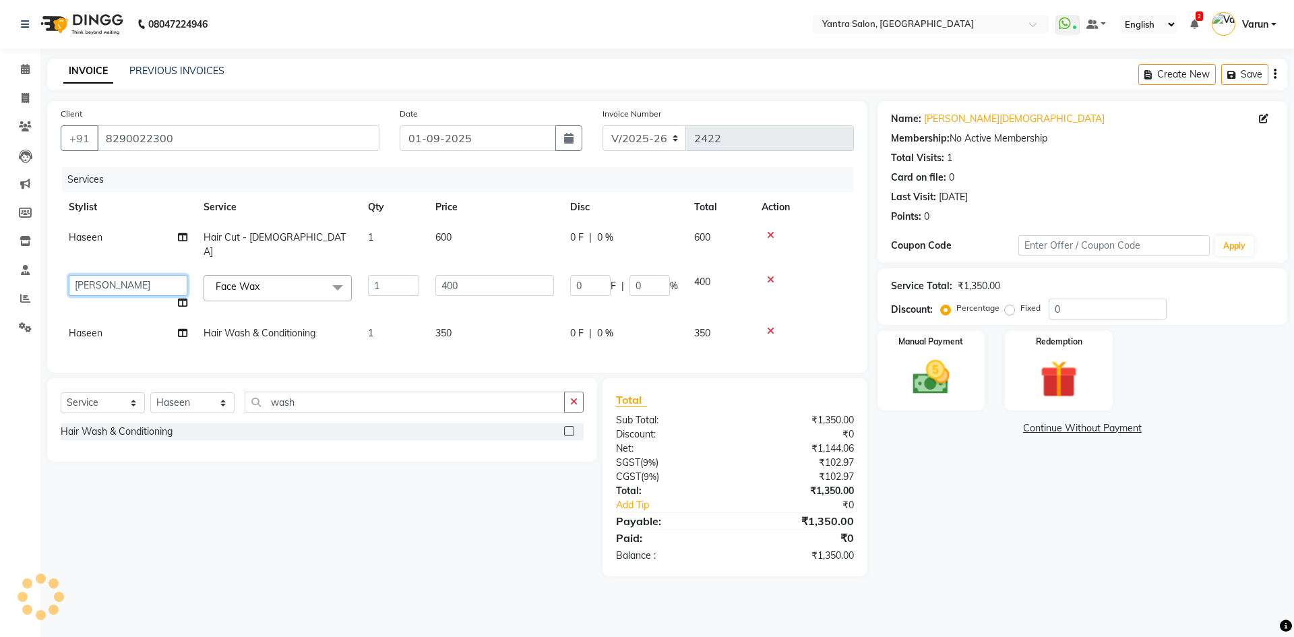
click at [117, 278] on select "admin [PERSON_NAME] Manager Pallavi [PERSON_NAME] Prama [PERSON_NAME] [PERSON_N…" at bounding box center [128, 285] width 119 height 21
select select "86115"
click at [469, 275] on input "400" at bounding box center [494, 285] width 119 height 21
type input "4"
type input "180"
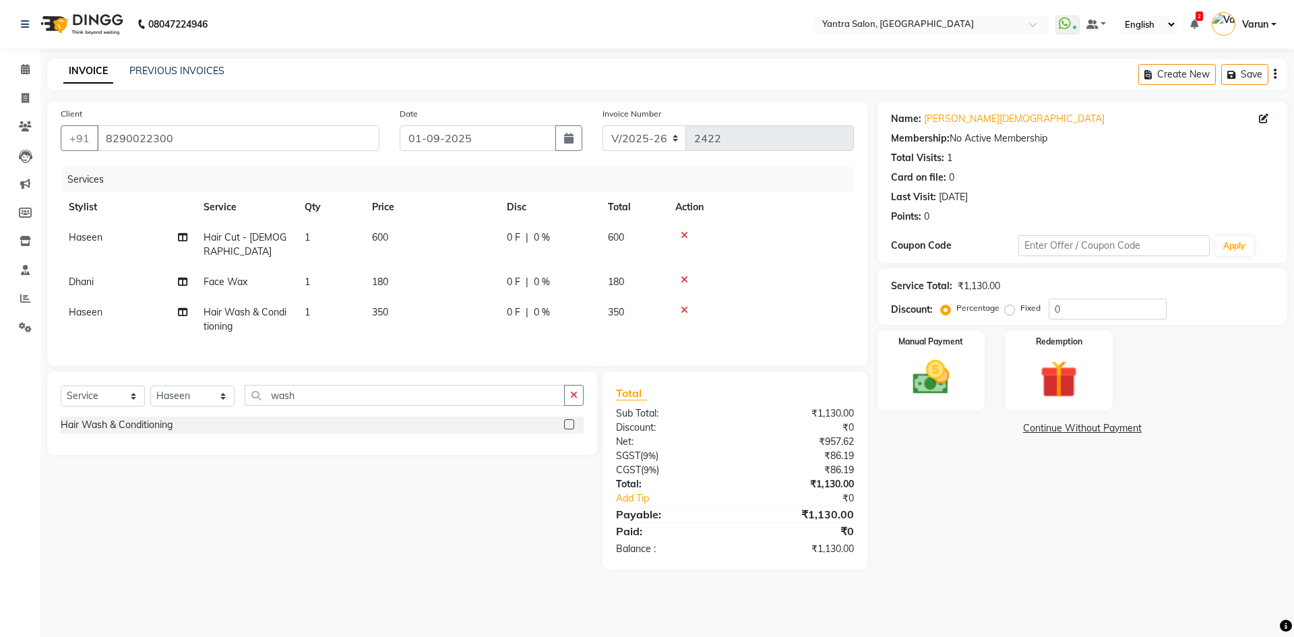
click at [773, 270] on td at bounding box center [760, 282] width 187 height 30
click at [919, 390] on img at bounding box center [931, 377] width 63 height 44
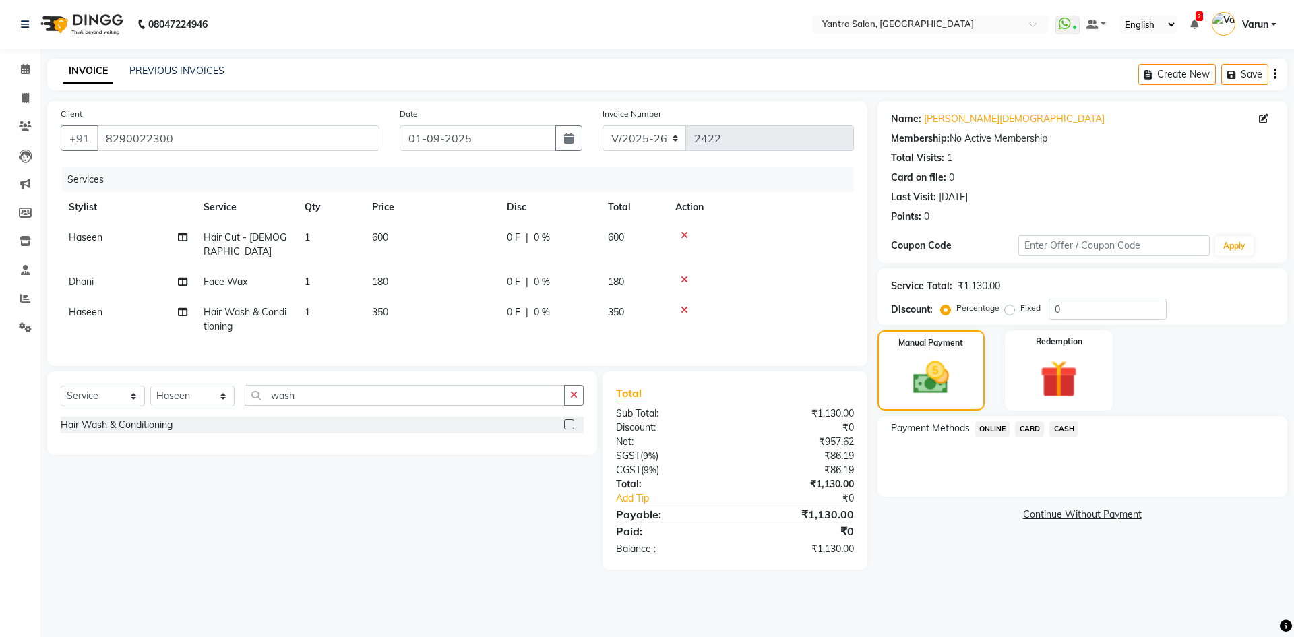
click at [1061, 429] on span "CASH" at bounding box center [1063, 428] width 29 height 15
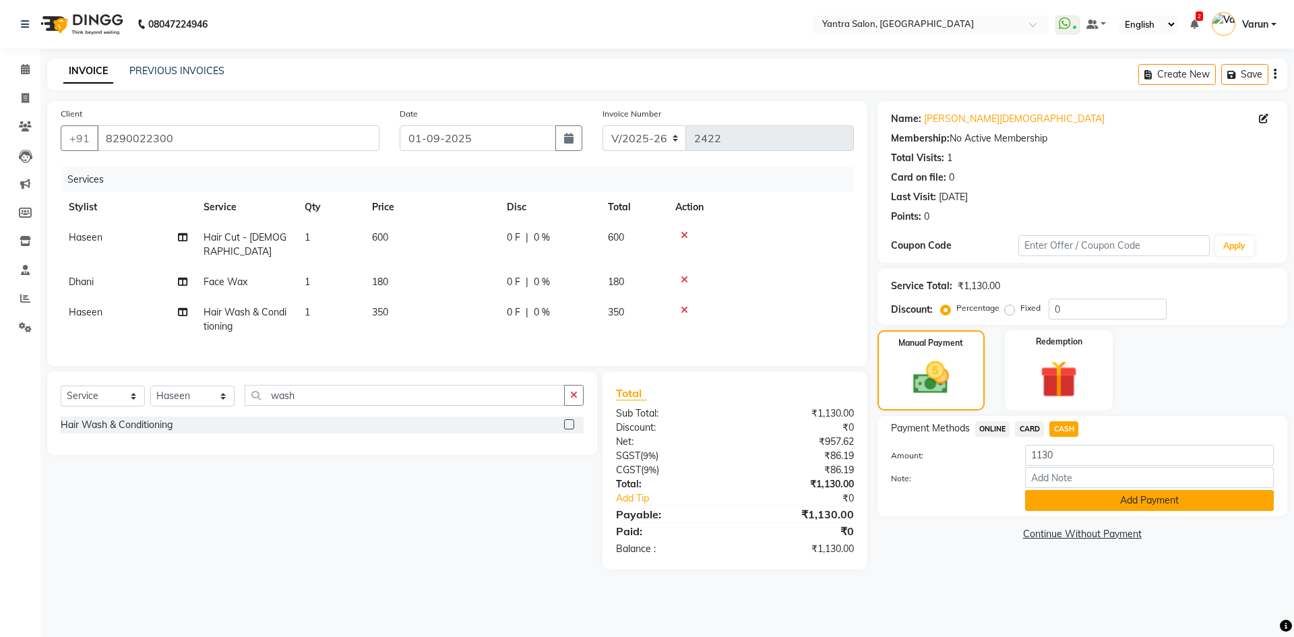
click at [1052, 509] on button "Add Payment" at bounding box center [1149, 500] width 249 height 21
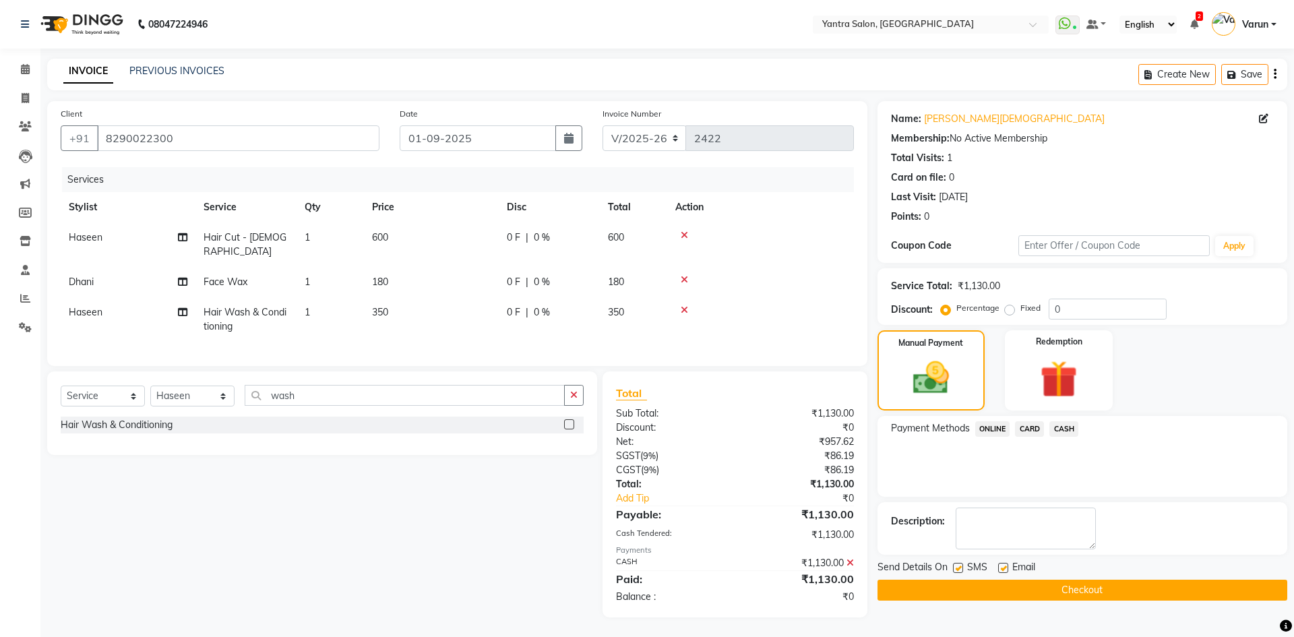
click at [988, 588] on button "Checkout" at bounding box center [1082, 590] width 410 height 21
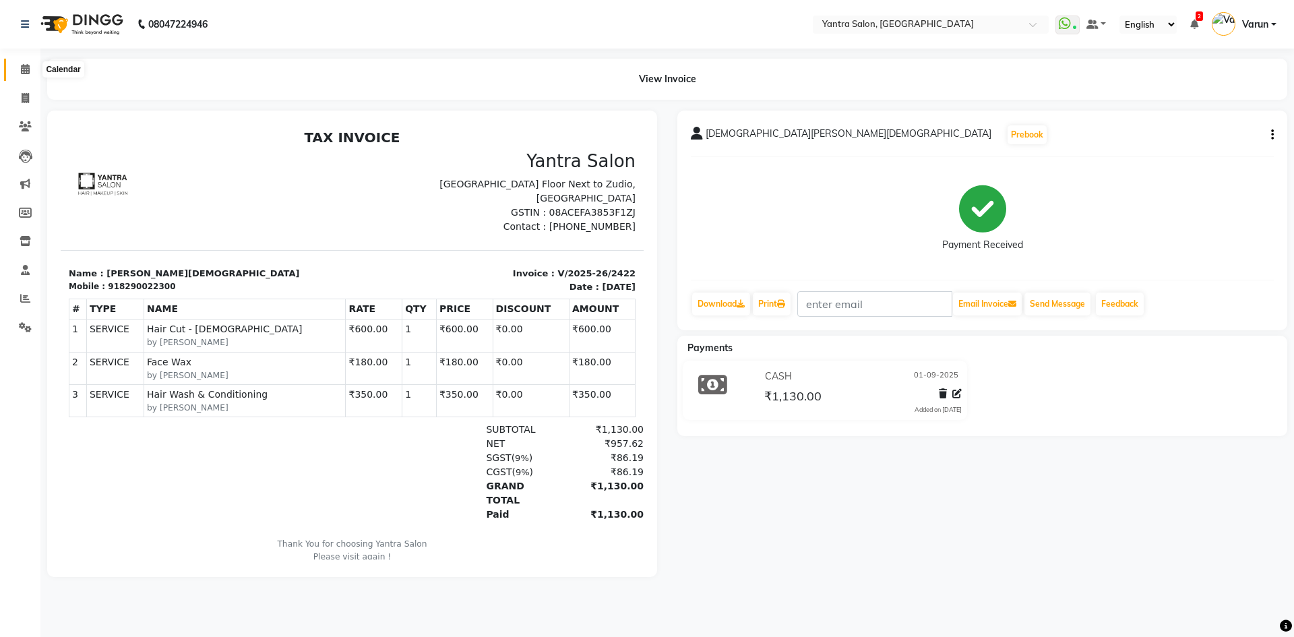
click at [15, 68] on span at bounding box center [25, 69] width 24 height 15
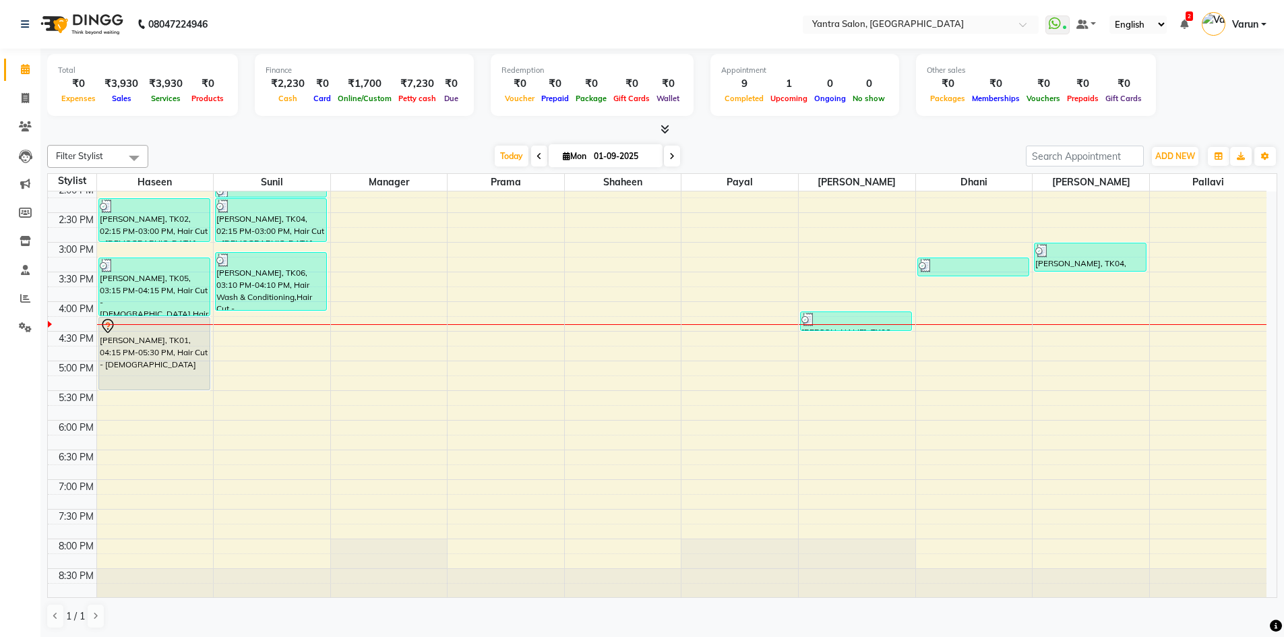
scroll to position [365, 0]
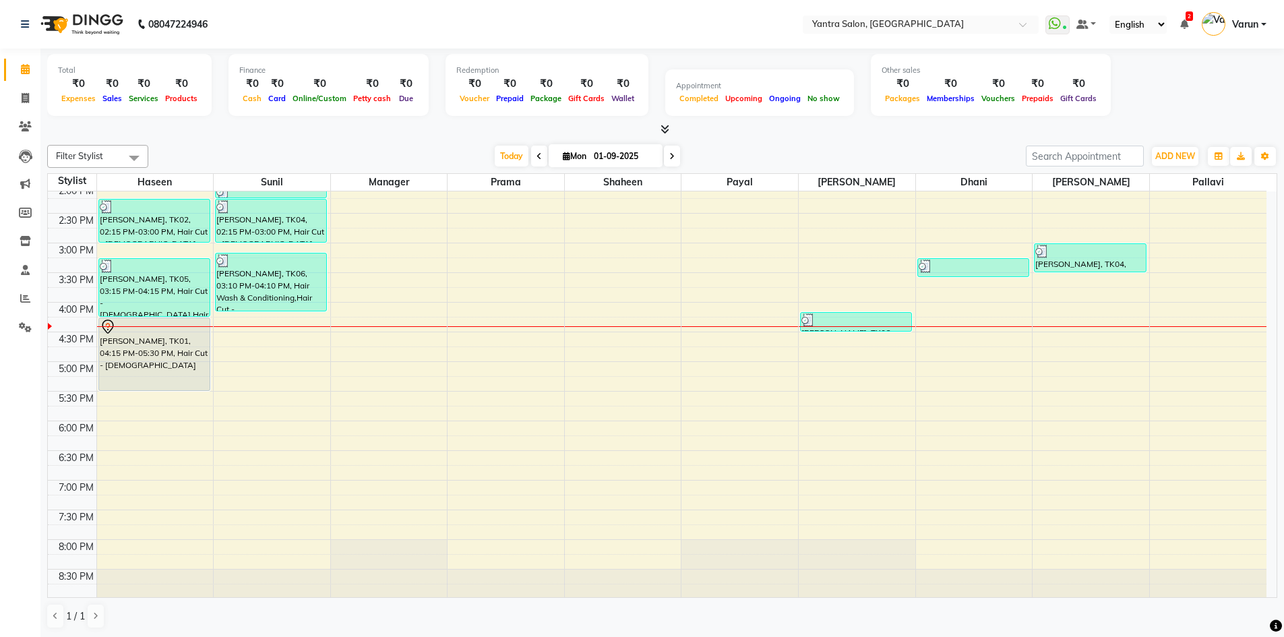
scroll to position [365, 0]
click at [667, 132] on icon at bounding box center [664, 129] width 9 height 10
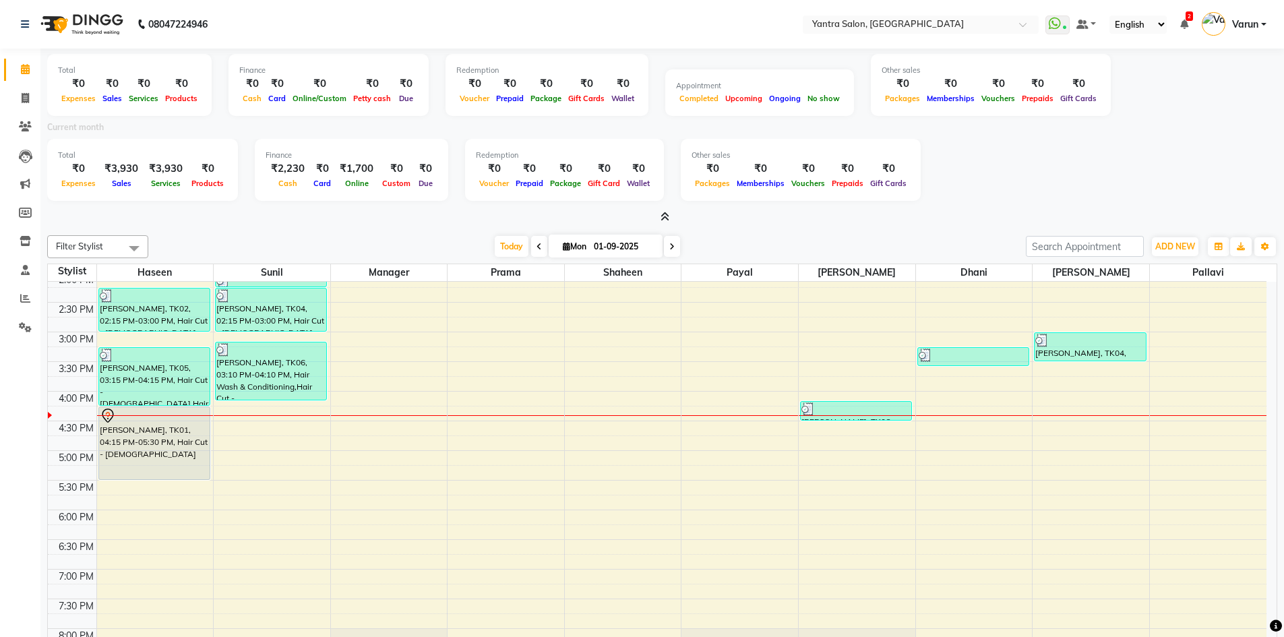
click at [662, 218] on icon at bounding box center [664, 217] width 9 height 10
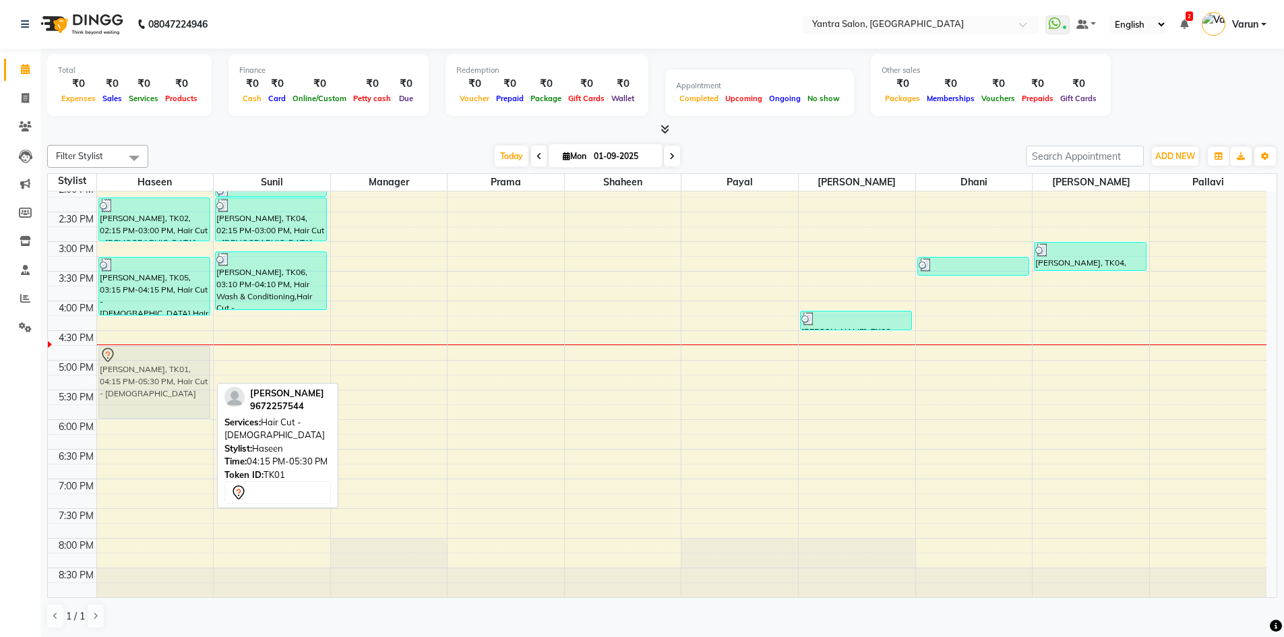
drag, startPoint x: 170, startPoint y: 327, endPoint x: 171, endPoint y: 358, distance: 31.0
click at [171, 358] on div "Vishwaraj Singh, TK02, 02:15 PM-03:00 PM, Hair Cut - Male Shailee jain, TK05, 0…" at bounding box center [155, 212] width 117 height 770
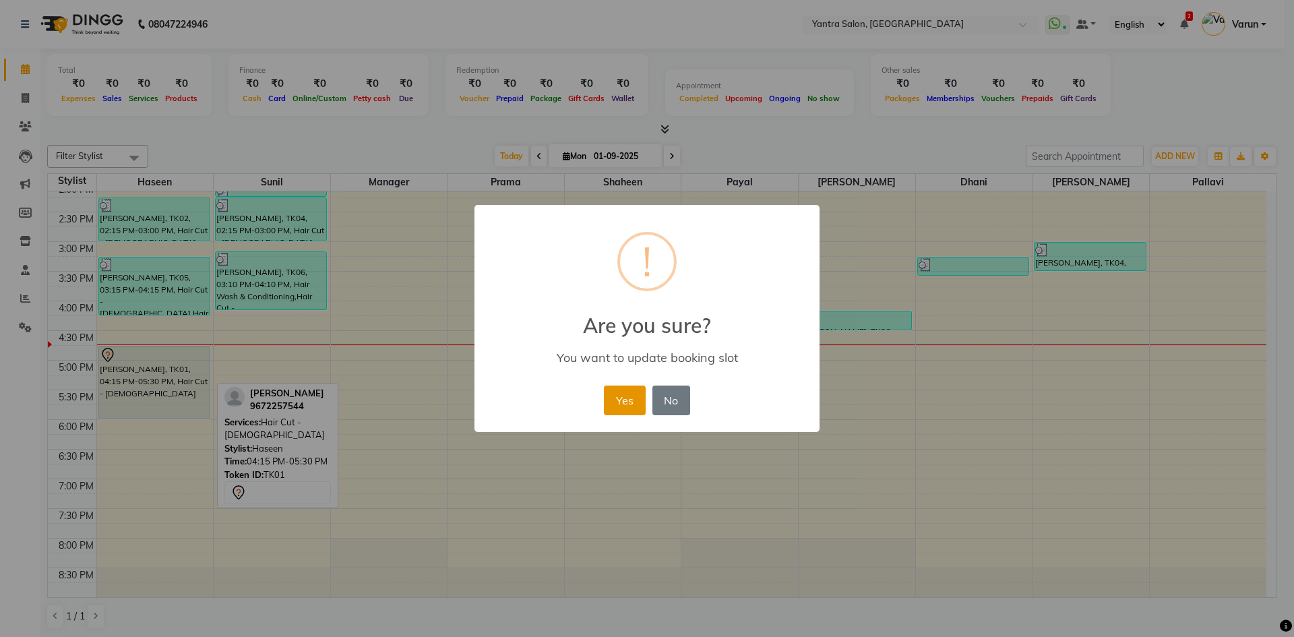
click at [629, 396] on button "Yes" at bounding box center [624, 400] width 41 height 30
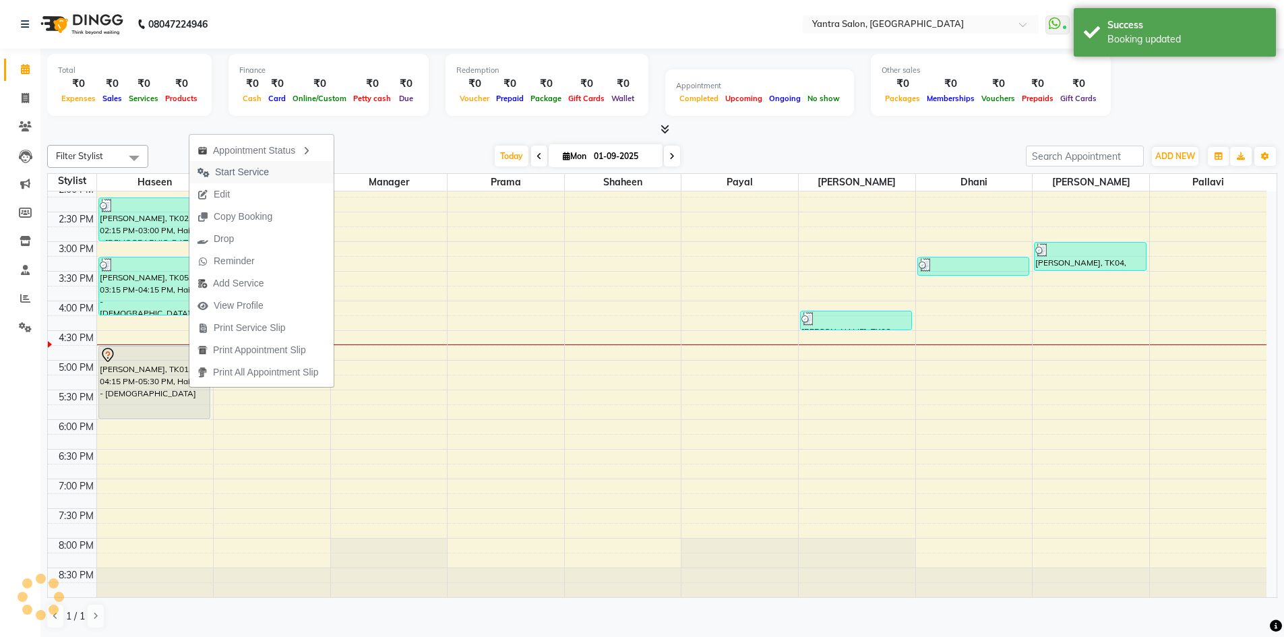
click at [270, 173] on span "Start Service" at bounding box center [233, 172] width 88 height 22
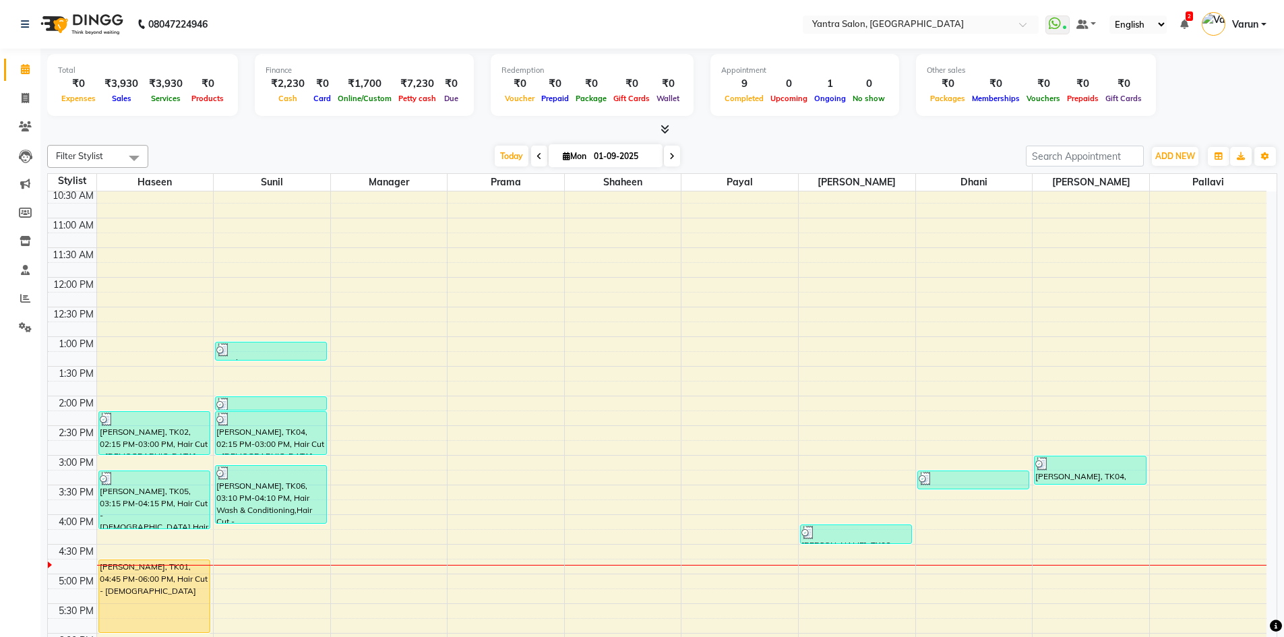
scroll to position [299, 0]
